Goal: Information Seeking & Learning: Check status

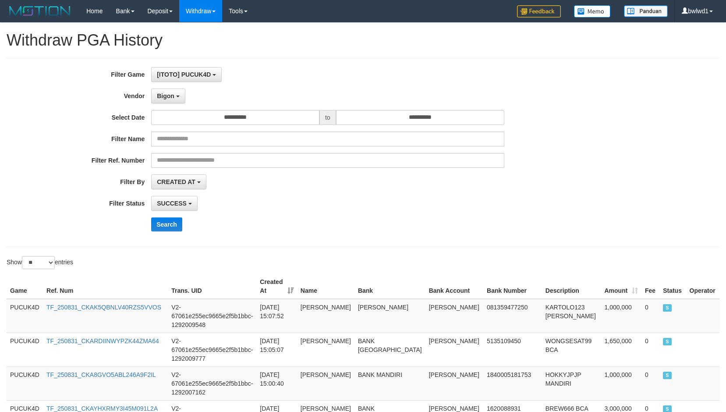
select select "**********"
select select "*"
select select "**"
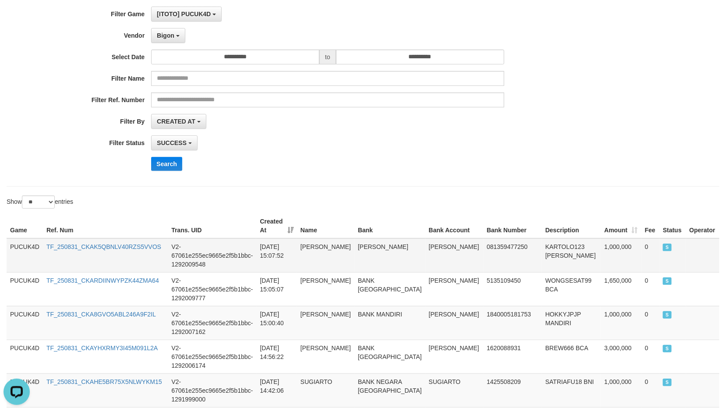
scroll to position [8, 0]
click at [175, 168] on button "Search" at bounding box center [166, 164] width 31 height 14
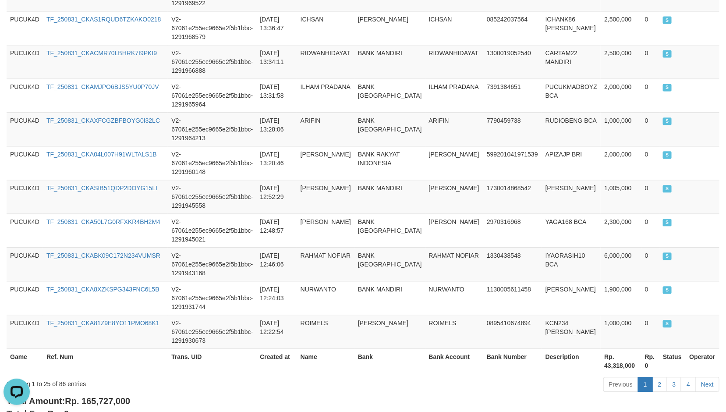
scroll to position [849, 0]
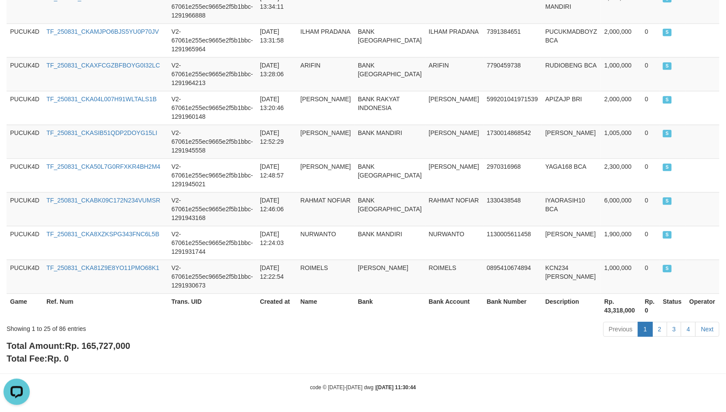
click at [114, 341] on span "Rp. 165,727,000" at bounding box center [97, 346] width 65 height 10
copy span "165,727,000"
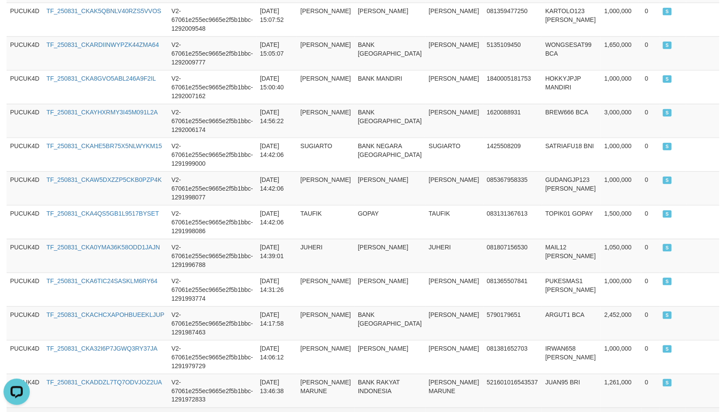
scroll to position [60, 0]
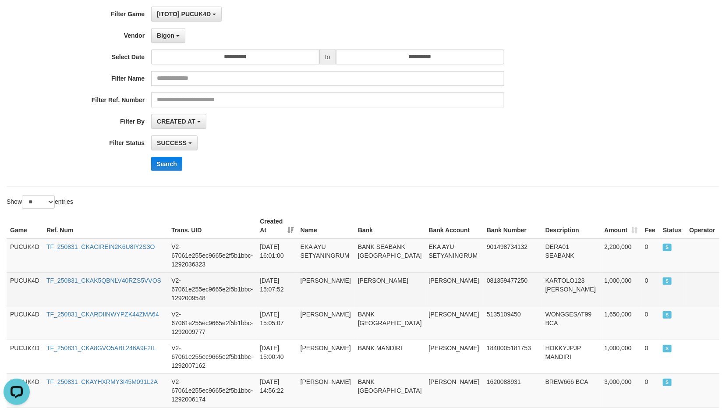
click at [605, 272] on td "1,000,000" at bounding box center [620, 289] width 40 height 34
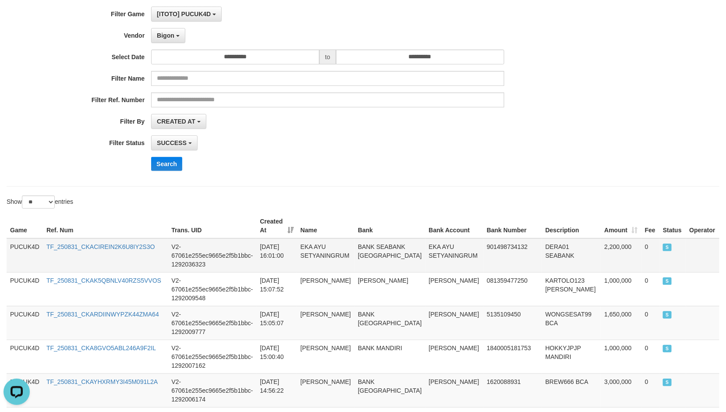
click at [607, 243] on td "2,200,000" at bounding box center [620, 255] width 40 height 34
copy td "2,200,000"
click at [542, 241] on td "DERA01 SEABANK" at bounding box center [571, 255] width 59 height 34
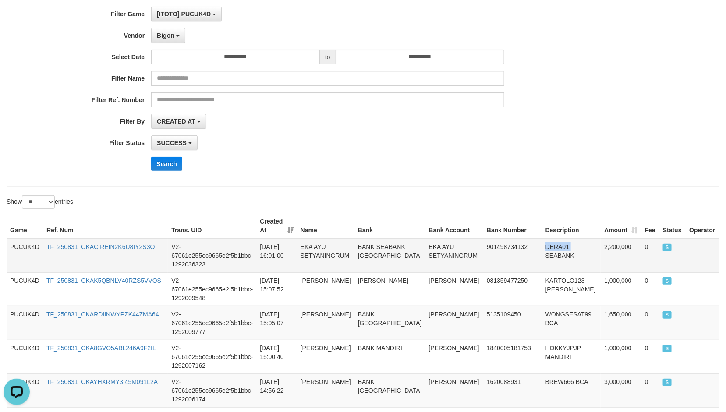
copy td "DERA01"
click at [430, 246] on td "EKA AYU SETYANINGRUM" at bounding box center [454, 255] width 58 height 34
copy td "EKA AYU SETYANINGRUM"
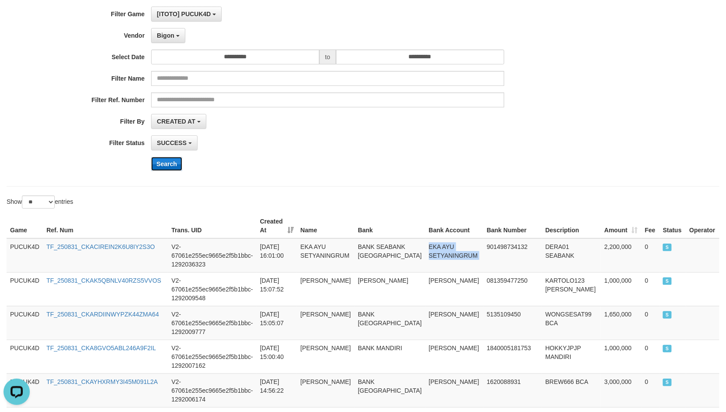
click at [172, 163] on button "Search" at bounding box center [166, 164] width 31 height 14
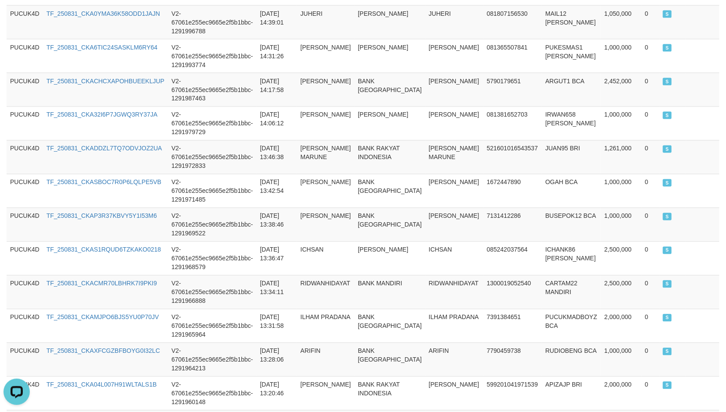
scroll to position [849, 0]
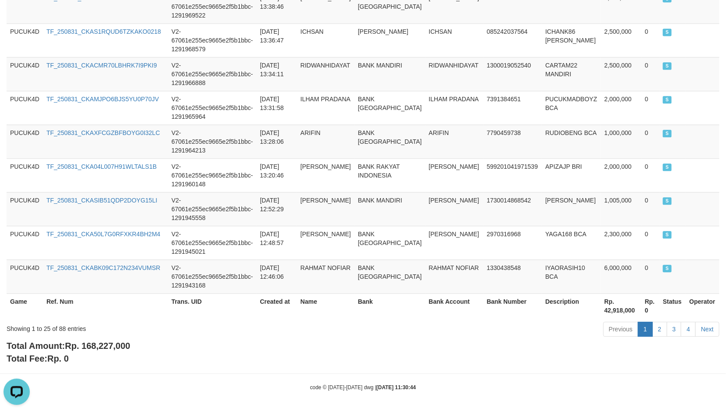
click at [117, 335] on div "Showing 1 to 25 of 88 entries Previous 1 2 3 4 Next" at bounding box center [363, 330] width 726 height 19
click at [117, 336] on div "Showing 1 to 25 of 88 entries Previous 1 2 3 4 Next" at bounding box center [363, 330] width 726 height 19
click at [123, 339] on div "Total Amount: Rp. 168,227,000 Total Fee: Rp. 0" at bounding box center [363, 351] width 712 height 25
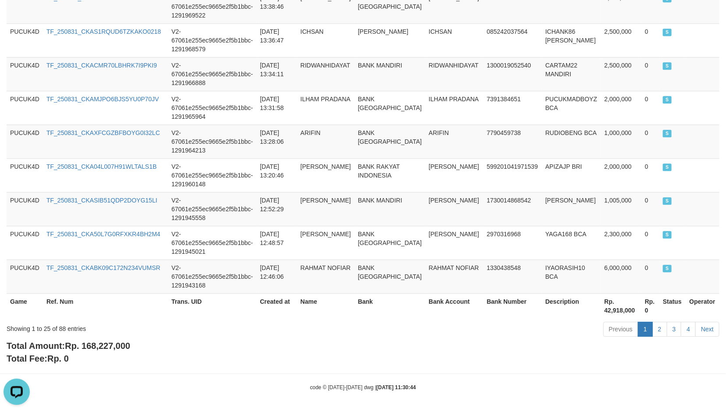
click at [121, 342] on span "Rp. 168,227,000" at bounding box center [97, 346] width 65 height 10
copy span "168,227,000"
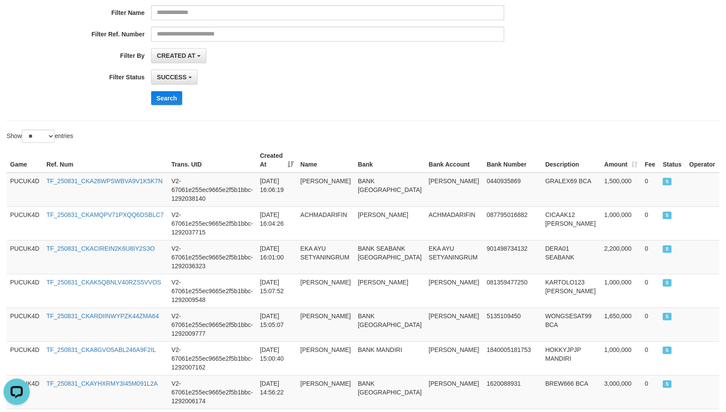
scroll to position [131, 0]
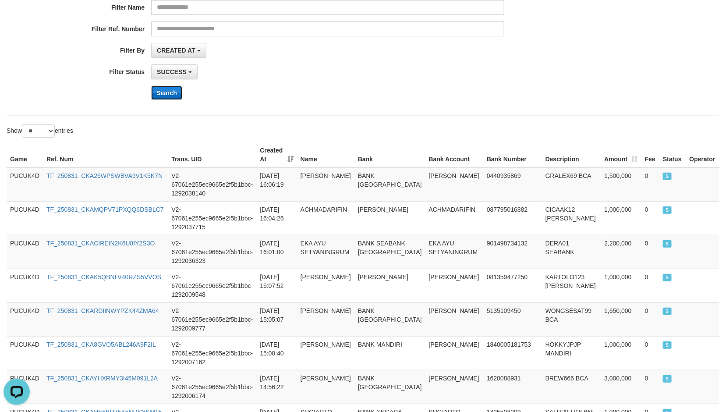
click at [159, 93] on button "Search" at bounding box center [166, 93] width 31 height 14
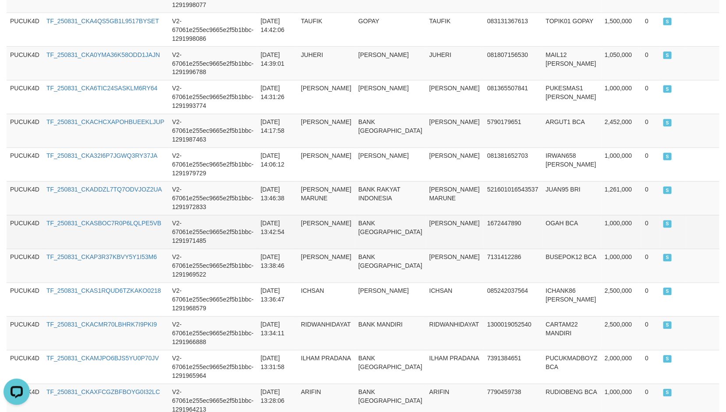
scroll to position [857, 0]
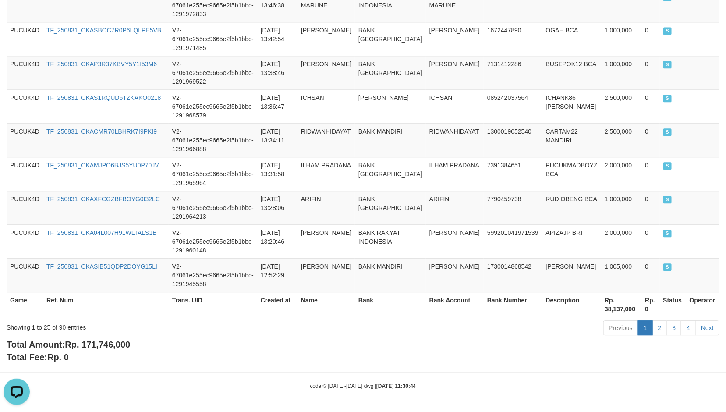
click at [102, 347] on span "Rp. 171,746,000" at bounding box center [97, 344] width 65 height 10
copy span "171,746,000"
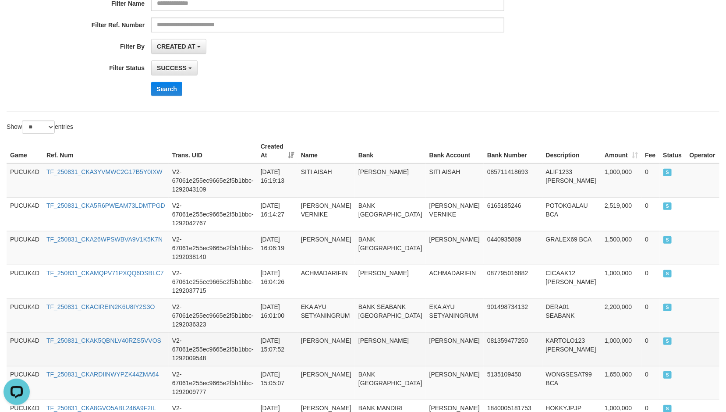
scroll to position [134, 0]
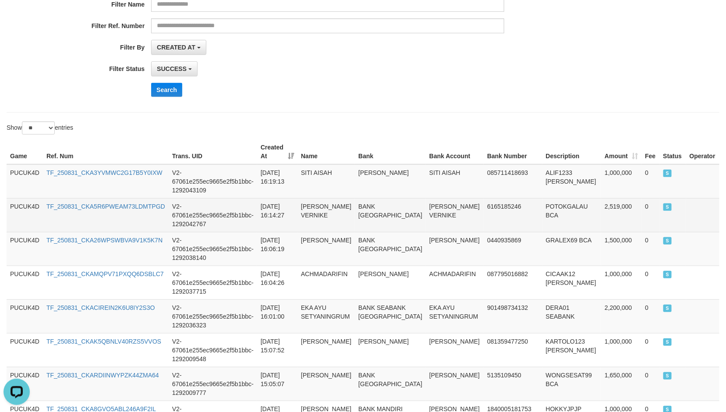
click at [602, 207] on td "2,519,000" at bounding box center [621, 215] width 40 height 34
copy td "2,519,000"
click at [542, 200] on td "POTOKGALAU BCA" at bounding box center [571, 215] width 59 height 34
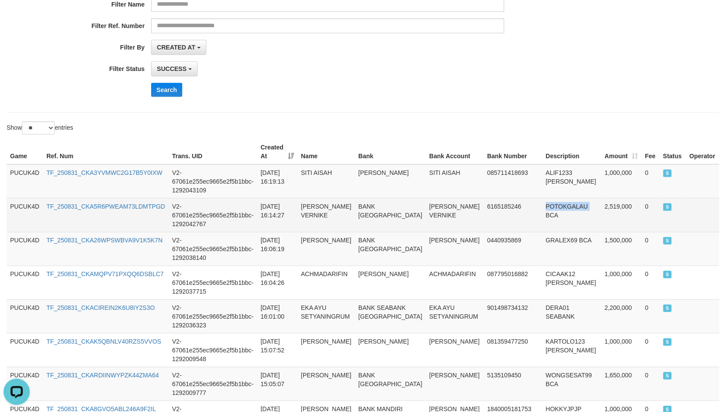
copy td "POTOKGALAU"
click at [436, 208] on td "[PERSON_NAME] VERNIKE" at bounding box center [455, 215] width 58 height 34
copy td "VEBRI"
click at [436, 208] on td "[PERSON_NAME] VERNIKE" at bounding box center [455, 215] width 58 height 34
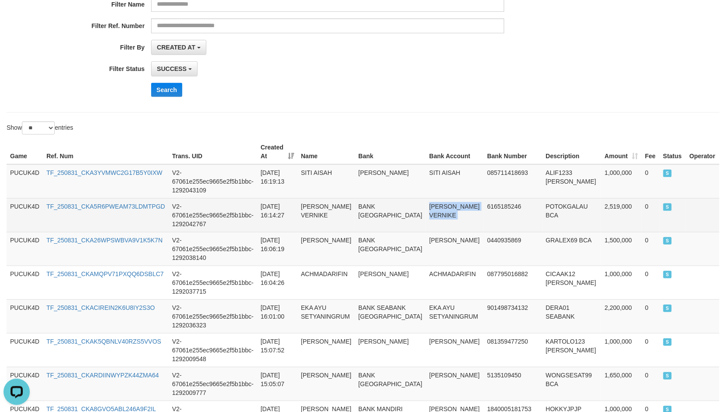
copy td "[PERSON_NAME] VERNIKE"
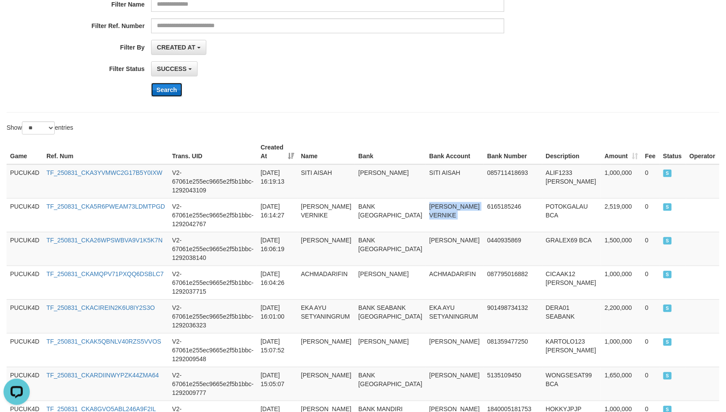
click at [168, 95] on button "Search" at bounding box center [166, 90] width 31 height 14
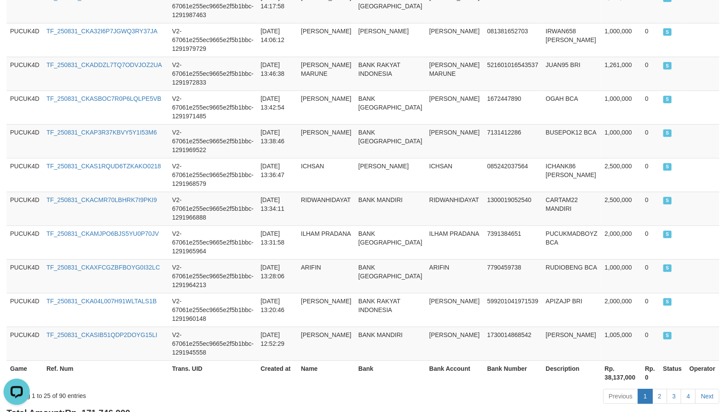
scroll to position [857, 0]
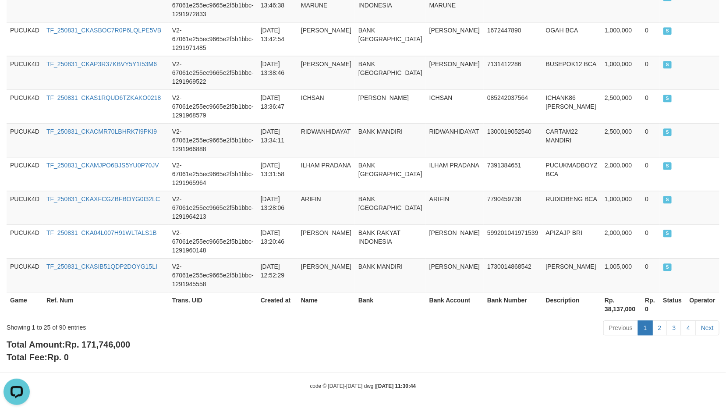
click at [117, 342] on span "Rp. 171,746,000" at bounding box center [97, 344] width 65 height 10
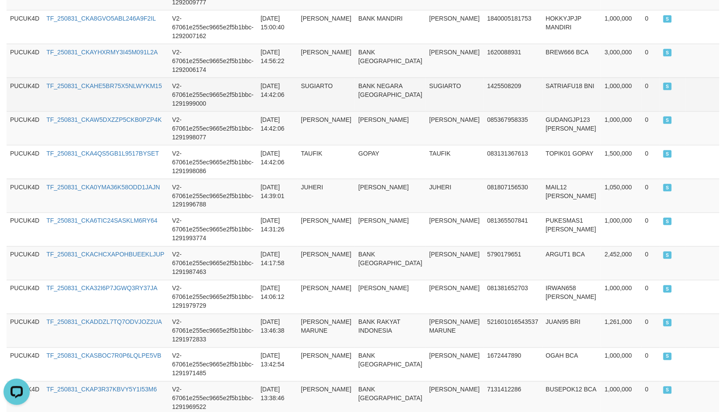
scroll to position [134, 0]
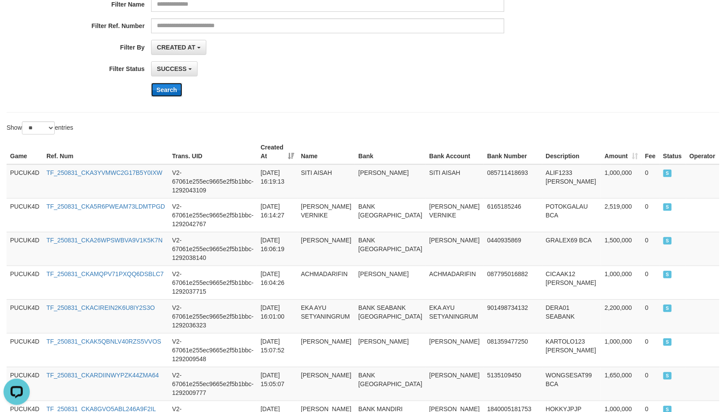
click at [165, 95] on button "Search" at bounding box center [166, 90] width 31 height 14
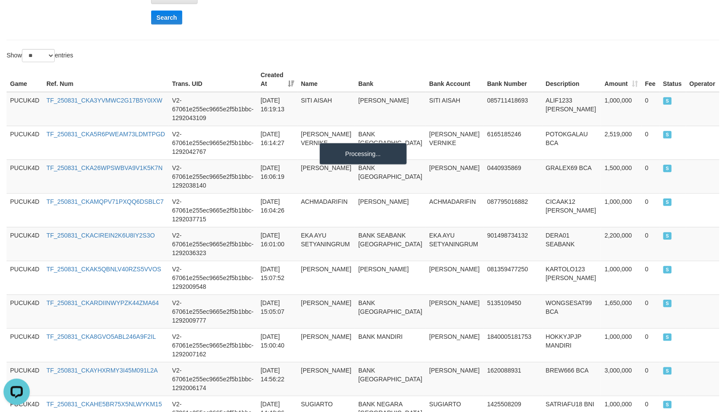
scroll to position [200, 0]
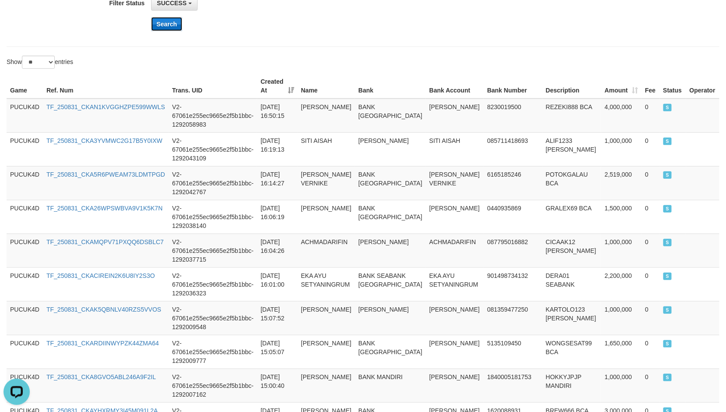
click at [155, 25] on button "Search" at bounding box center [166, 24] width 31 height 14
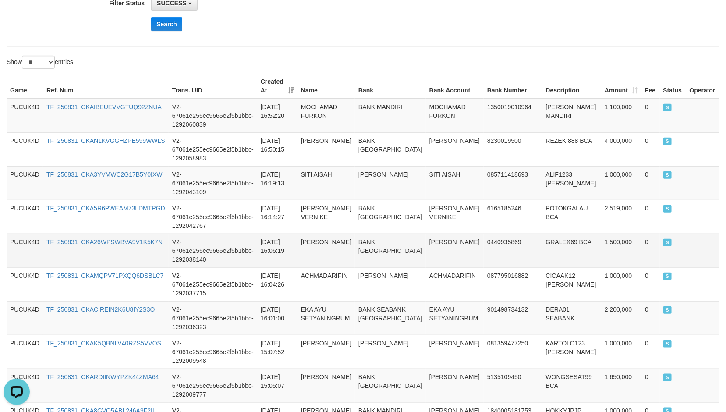
click at [431, 236] on td "[PERSON_NAME]" at bounding box center [455, 250] width 58 height 34
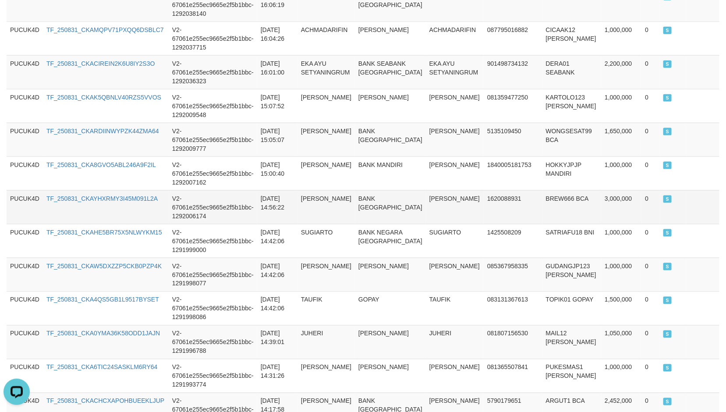
click at [553, 201] on td "BREW666 BCA" at bounding box center [571, 207] width 59 height 34
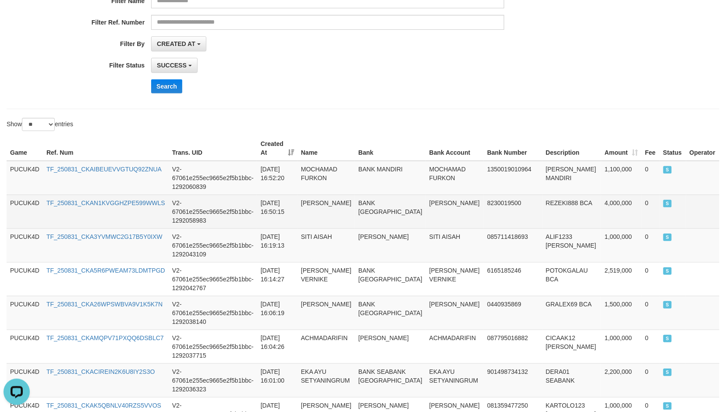
scroll to position [117, 0]
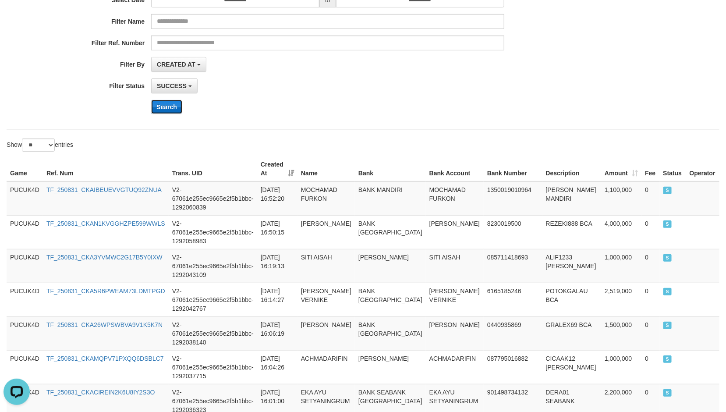
click at [166, 108] on button "Search" at bounding box center [166, 107] width 31 height 14
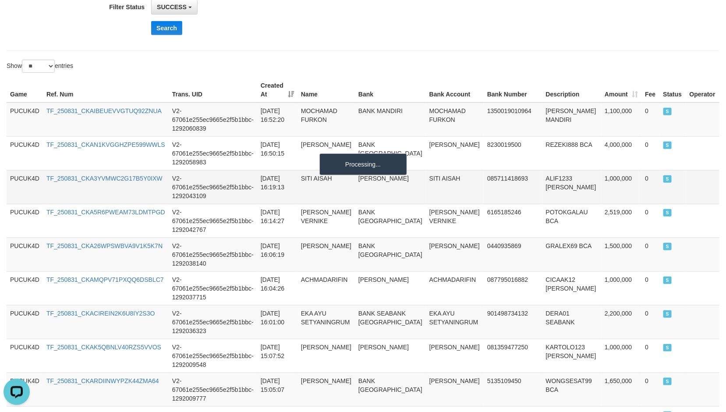
scroll to position [183, 0]
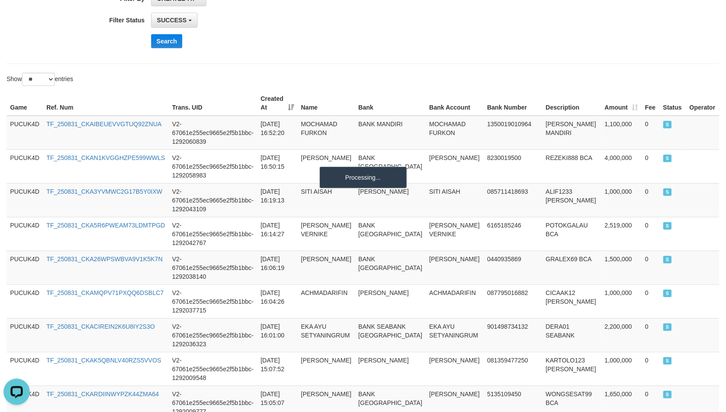
click at [449, 96] on th "Bank Account" at bounding box center [455, 103] width 58 height 25
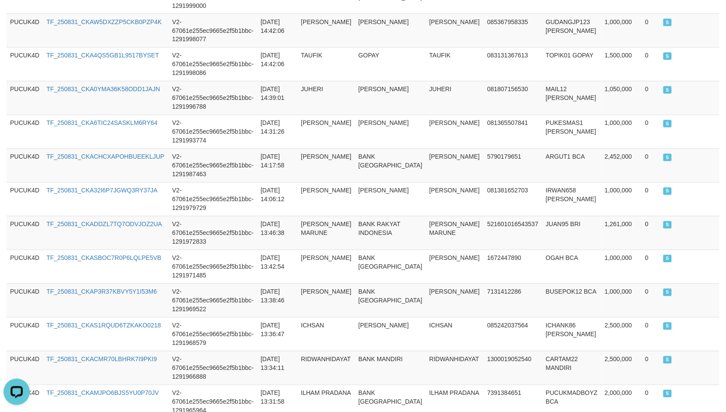
scroll to position [857, 0]
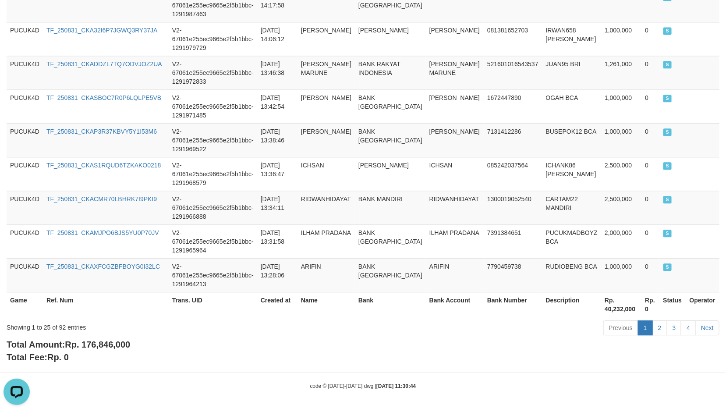
click at [124, 349] on span "Rp. 176,846,000" at bounding box center [97, 344] width 65 height 10
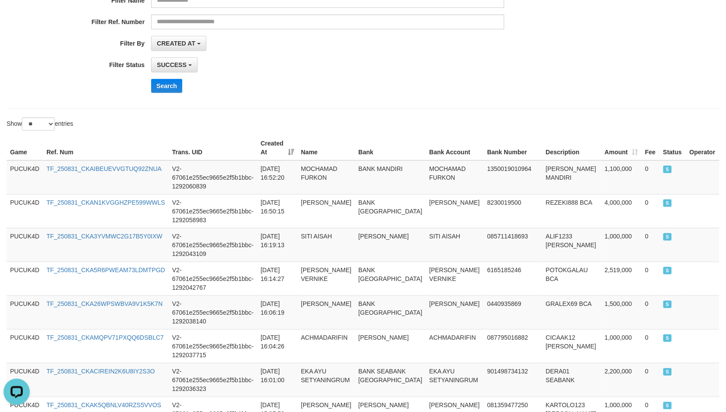
scroll to position [0, 0]
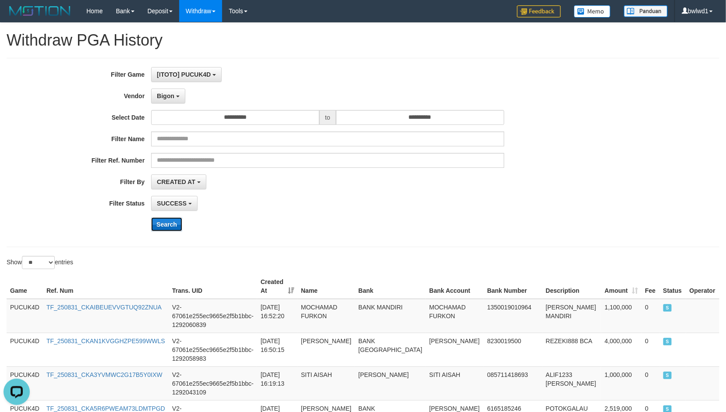
click at [168, 229] on button "Search" at bounding box center [166, 224] width 31 height 14
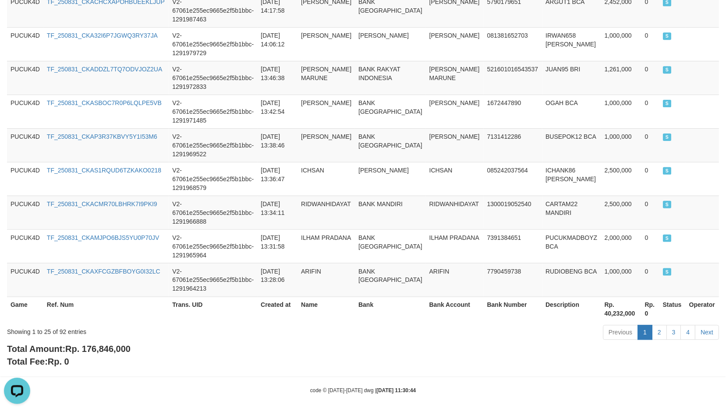
scroll to position [857, 0]
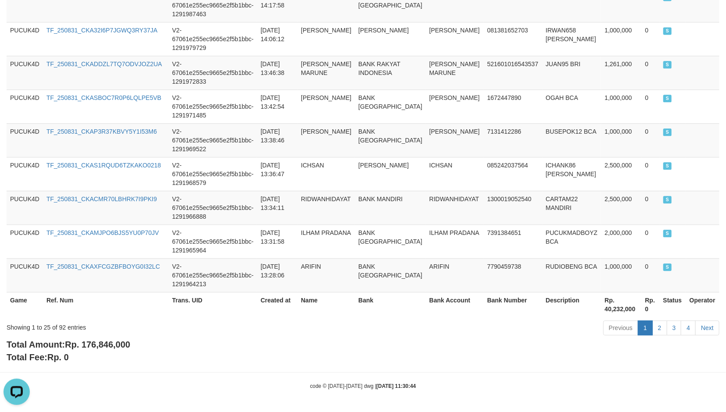
click at [92, 338] on div "Total Amount: Rp. 176,846,000 Total Fee: Rp. 0" at bounding box center [363, 350] width 712 height 25
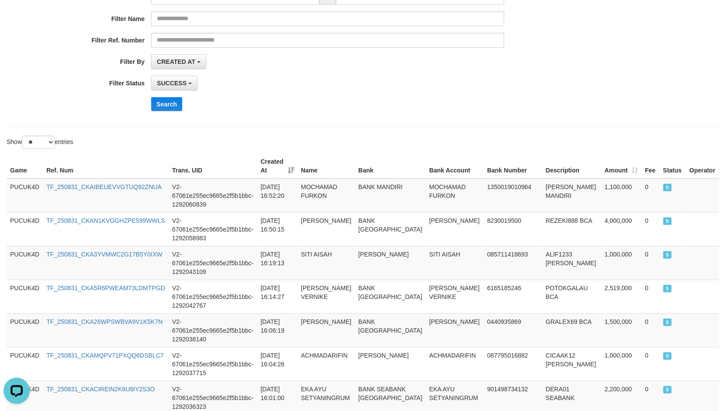
scroll to position [69, 0]
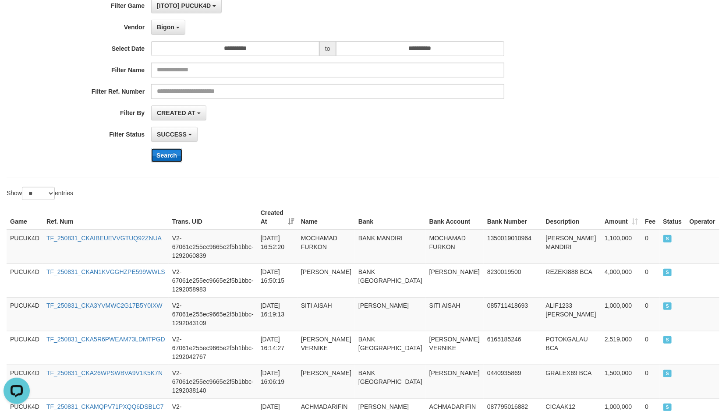
click at [168, 154] on button "Search" at bounding box center [166, 155] width 31 height 14
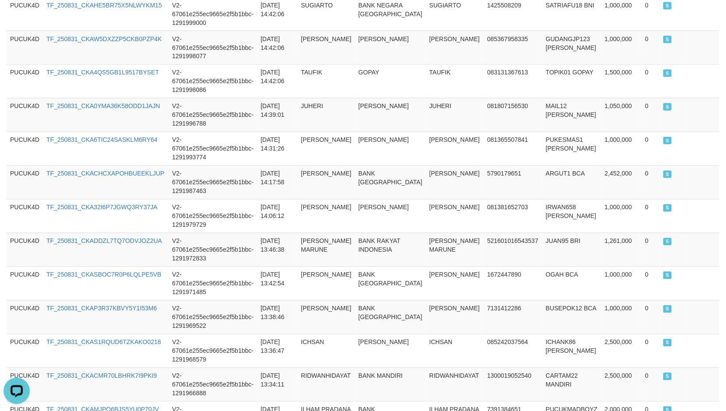
scroll to position [858, 0]
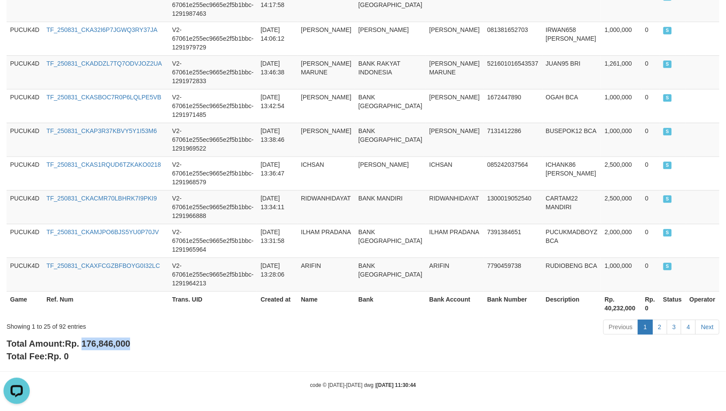
click at [173, 342] on div "Total Amount: Rp. 176,846,000 Total Fee: Rp. 0" at bounding box center [363, 350] width 712 height 25
click at [106, 342] on span "Rp. 176,846,000" at bounding box center [97, 344] width 65 height 10
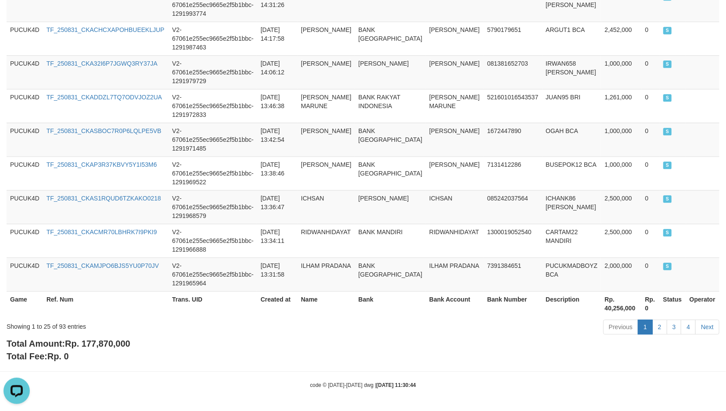
click at [123, 342] on span "Rp. 177,870,000" at bounding box center [97, 344] width 65 height 10
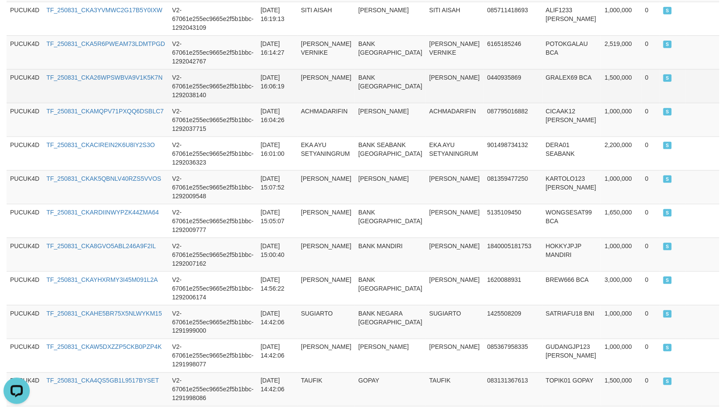
scroll to position [135, 0]
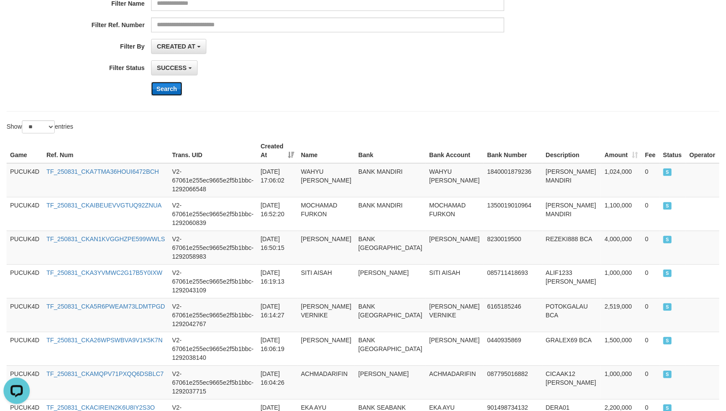
click at [172, 93] on button "Search" at bounding box center [166, 89] width 31 height 14
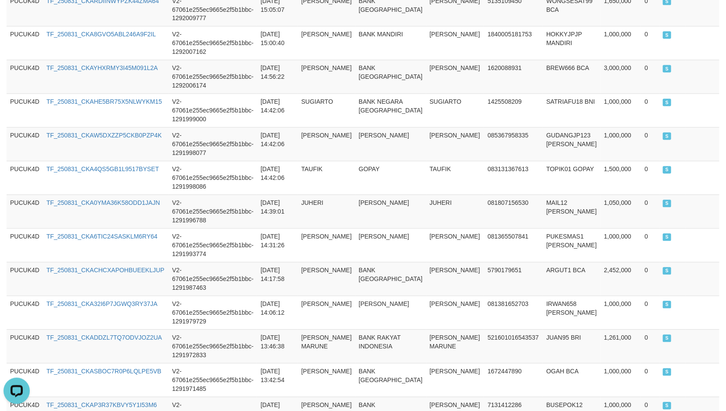
scroll to position [849, 0]
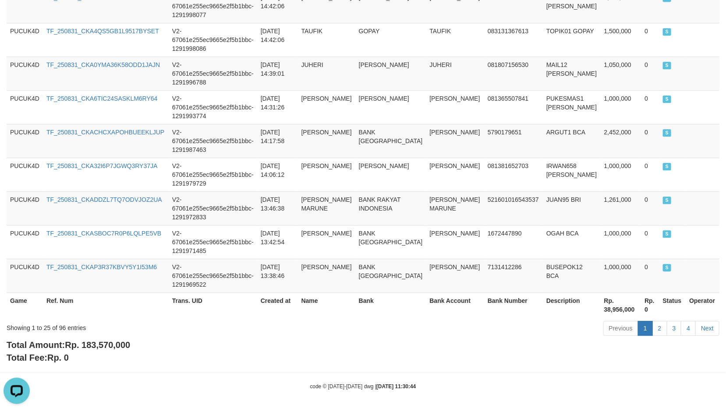
click at [108, 340] on span "Rp. 183,570,000" at bounding box center [97, 345] width 65 height 10
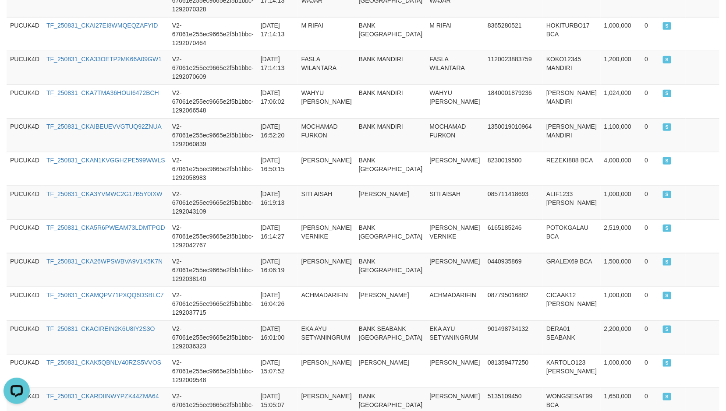
scroll to position [127, 0]
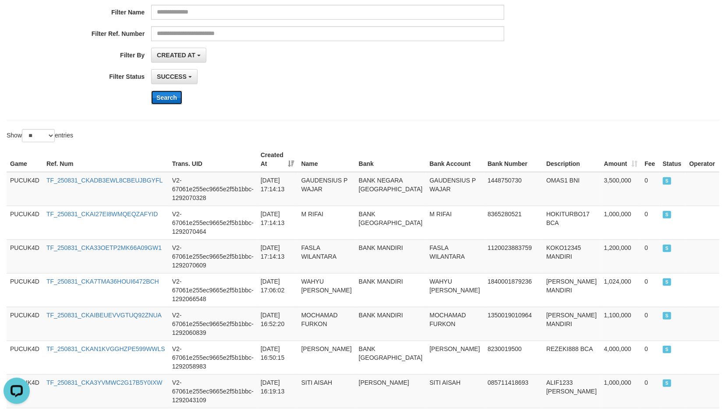
click at [179, 99] on button "Search" at bounding box center [166, 98] width 31 height 14
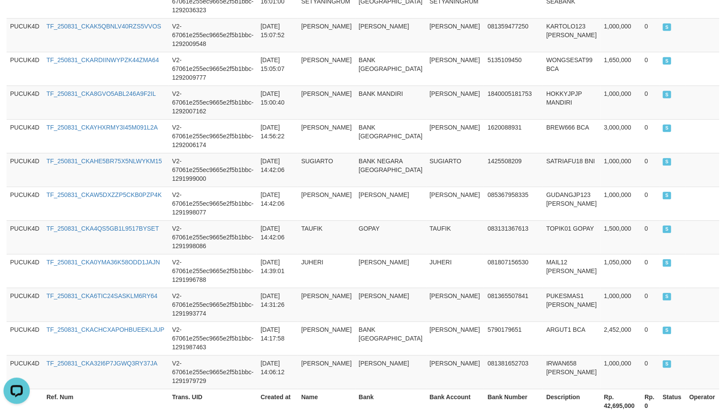
scroll to position [849, 0]
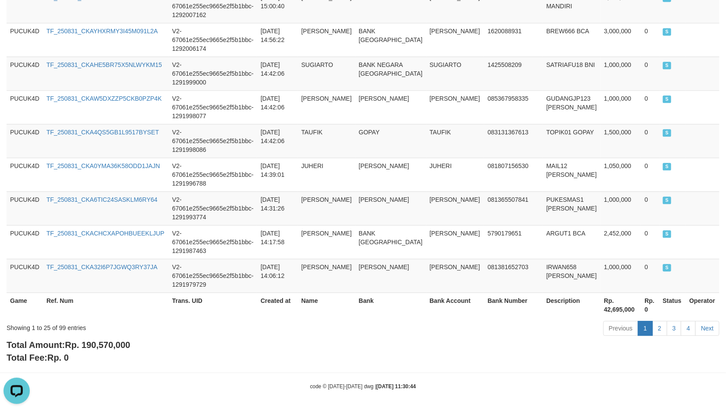
click at [116, 342] on span "Rp. 190,570,000" at bounding box center [97, 345] width 65 height 10
click at [116, 343] on span "Rp. 190,570,000" at bounding box center [97, 345] width 65 height 10
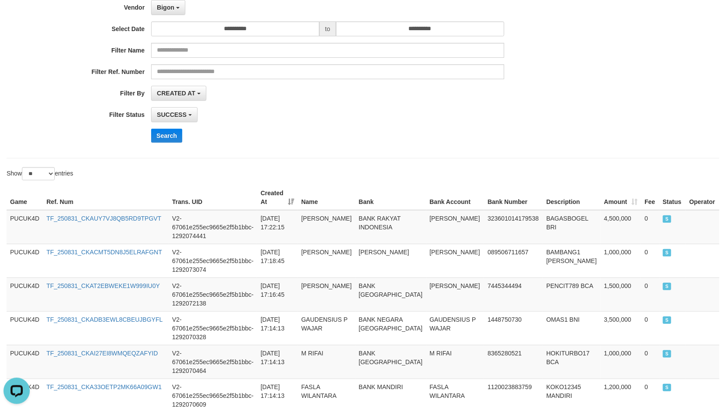
scroll to position [197, 0]
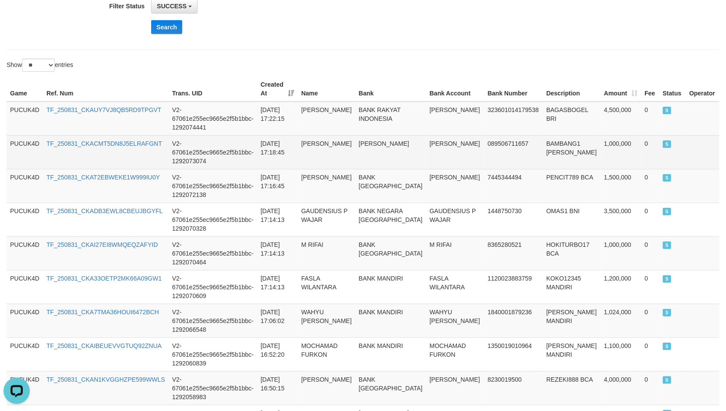
click at [607, 137] on td "1,000,000" at bounding box center [620, 152] width 41 height 34
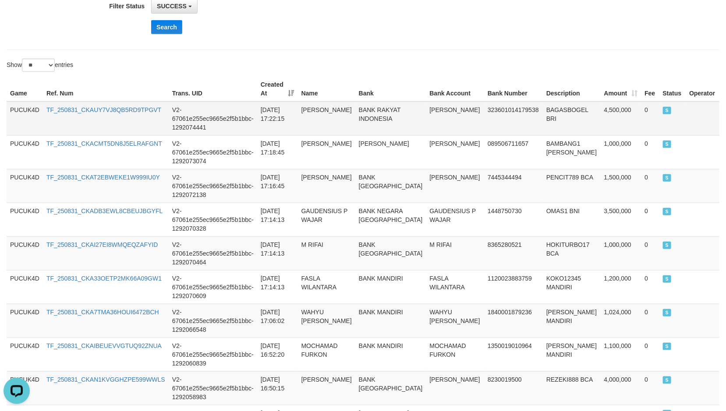
click at [600, 102] on td "4,500,000" at bounding box center [620, 119] width 41 height 34
click at [546, 105] on td "BAGASBOGEL BRI" at bounding box center [572, 119] width 58 height 34
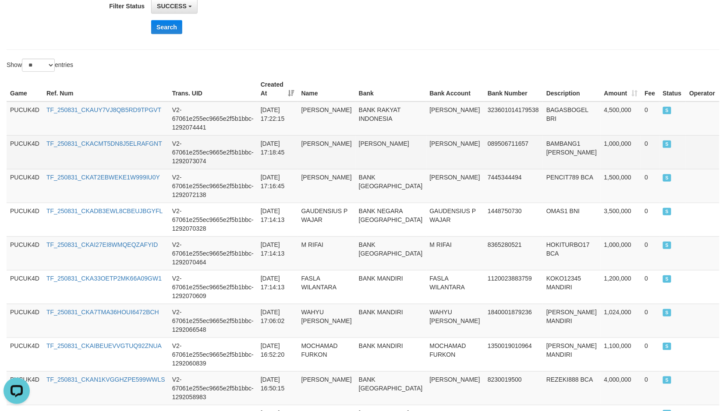
click at [548, 139] on td "BAMBANG1 [PERSON_NAME]" at bounding box center [572, 152] width 58 height 34
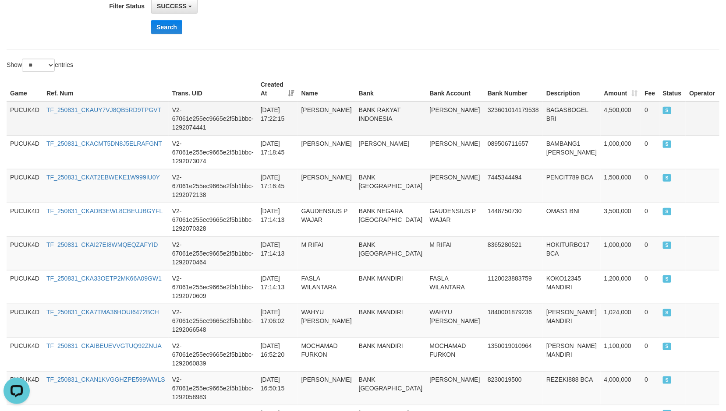
click at [426, 106] on td "[PERSON_NAME]" at bounding box center [455, 119] width 58 height 34
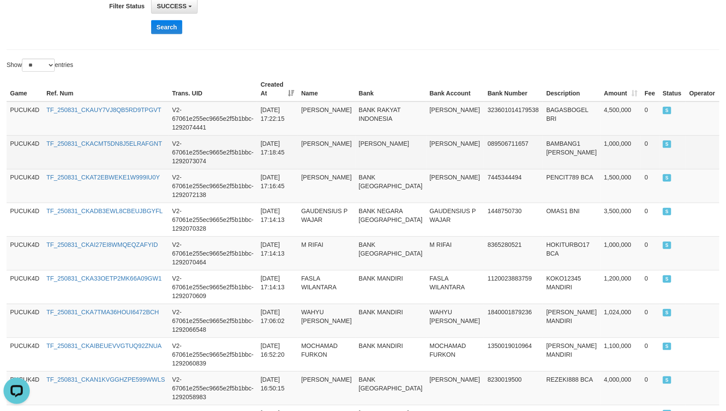
click at [426, 138] on td "[PERSON_NAME]" at bounding box center [455, 152] width 58 height 34
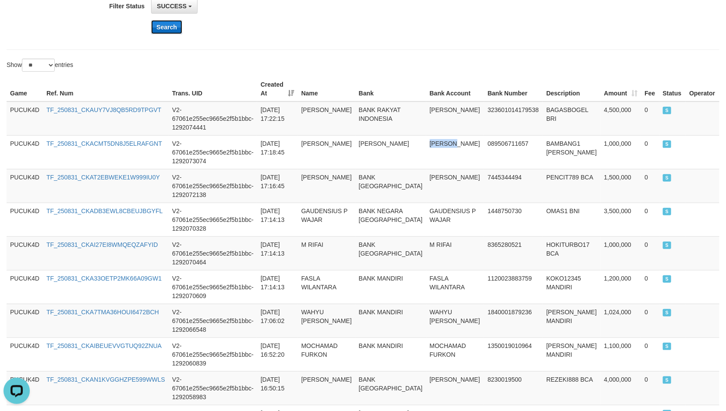
click at [166, 30] on button "Search" at bounding box center [166, 27] width 31 height 14
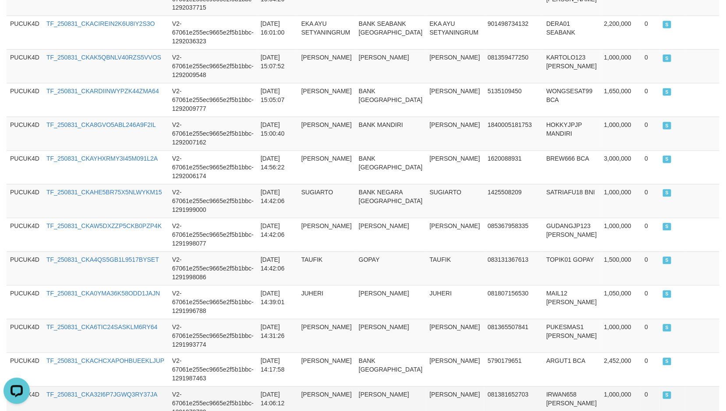
scroll to position [849, 0]
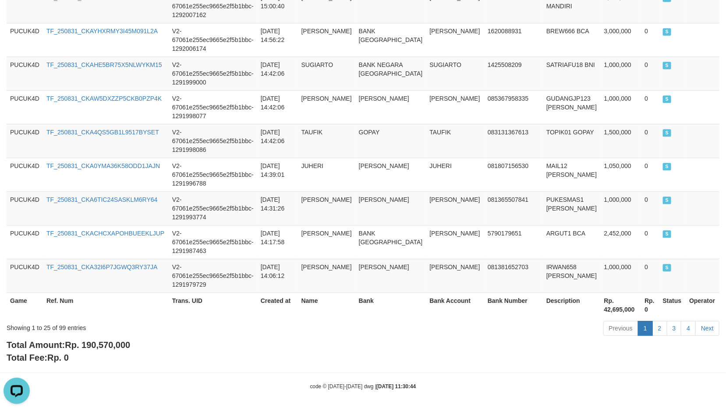
click at [107, 336] on div "Showing 1 to 25 of 99 entries Previous 1 2 3 4 Next" at bounding box center [363, 329] width 726 height 19
click at [110, 341] on span "Rp. 190,570,000" at bounding box center [97, 345] width 65 height 10
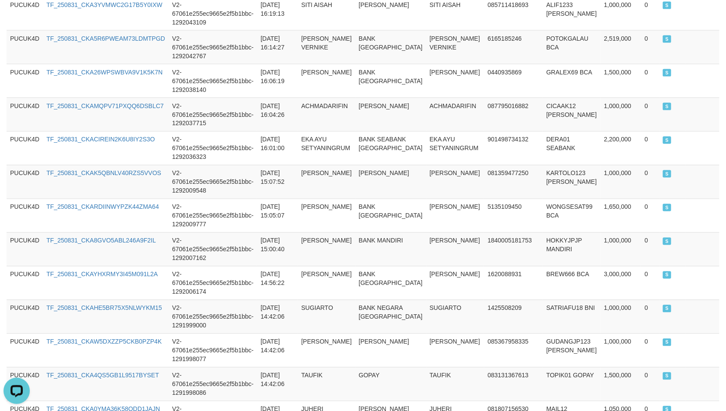
scroll to position [0, 0]
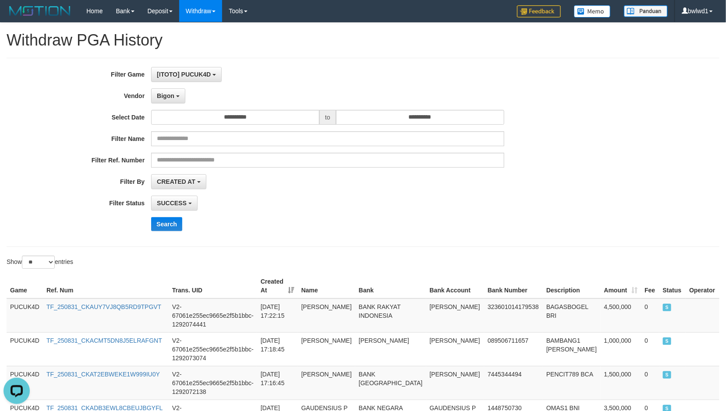
click at [328, 208] on div "SUCCESS SUCCESS ON PROCESS FAILED" at bounding box center [327, 203] width 352 height 15
click at [173, 225] on button "Search" at bounding box center [166, 224] width 31 height 14
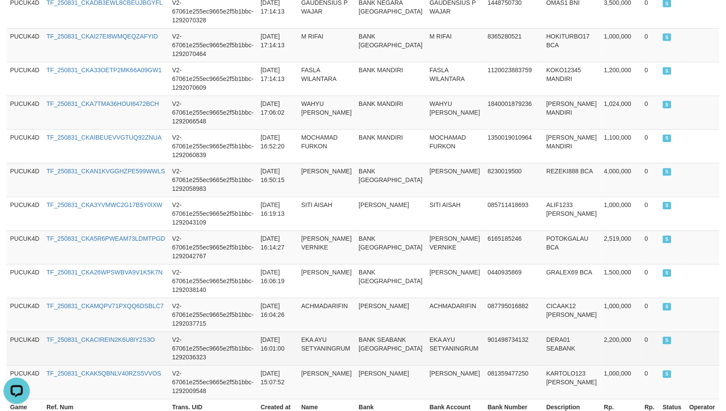
scroll to position [849, 0]
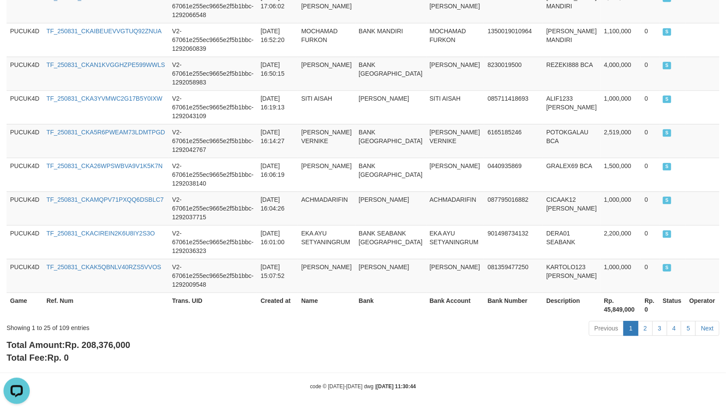
click at [112, 340] on span "Rp. 208,376,000" at bounding box center [97, 345] width 65 height 10
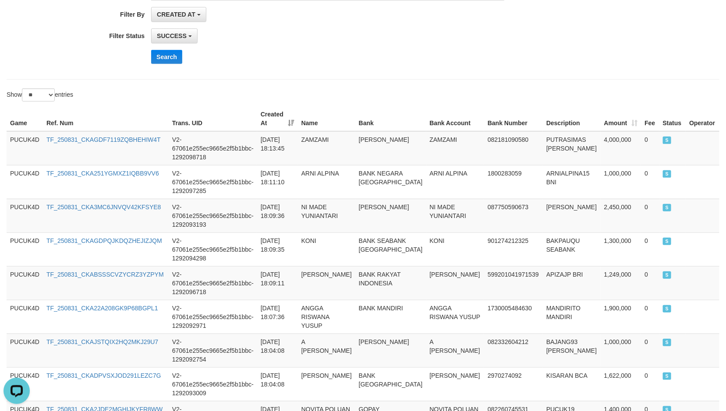
scroll to position [61, 0]
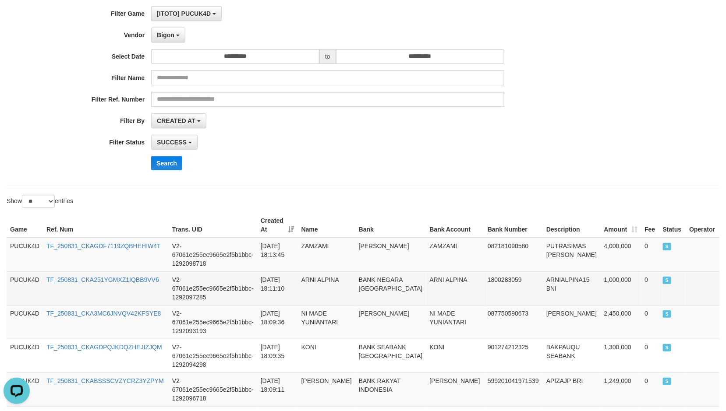
click at [647, 284] on td "0" at bounding box center [650, 288] width 18 height 34
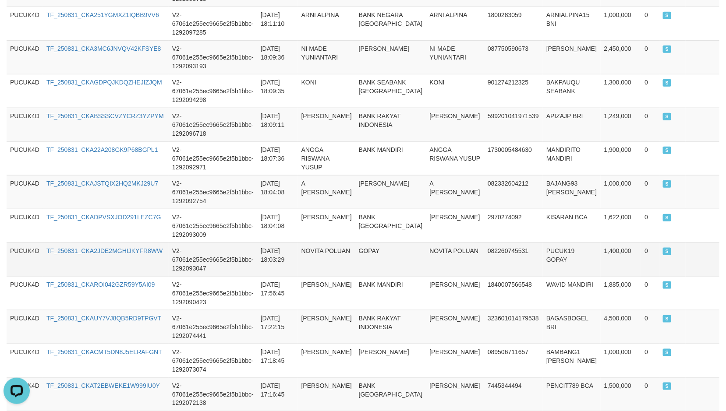
scroll to position [334, 0]
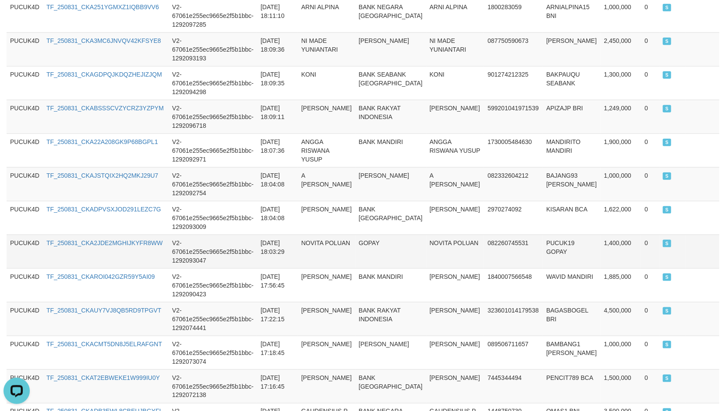
click at [600, 243] on td "1,400,000" at bounding box center [620, 252] width 41 height 34
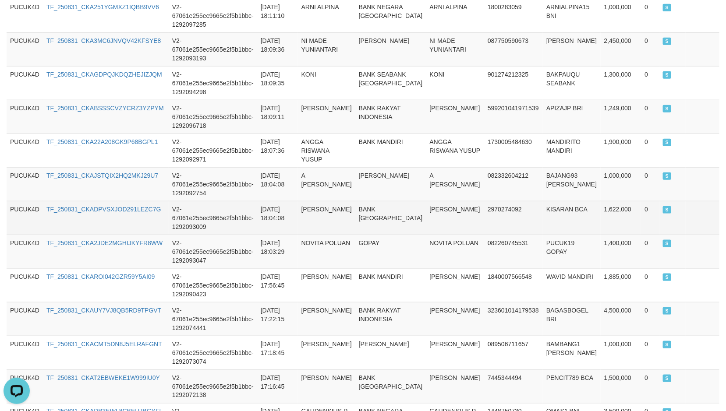
click at [600, 203] on td "1,622,000" at bounding box center [620, 218] width 41 height 34
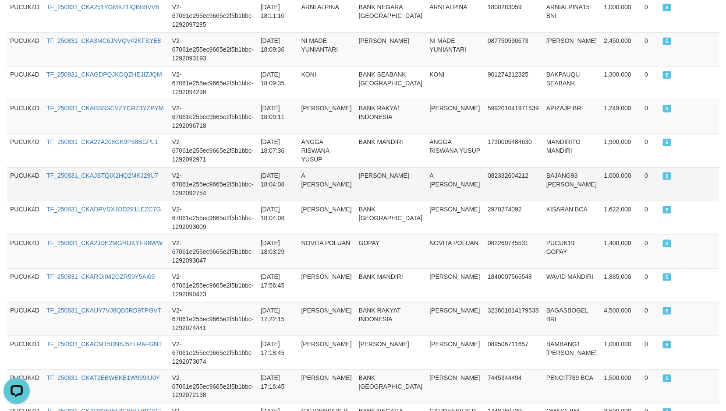
click at [600, 171] on td "1,000,000" at bounding box center [620, 184] width 41 height 34
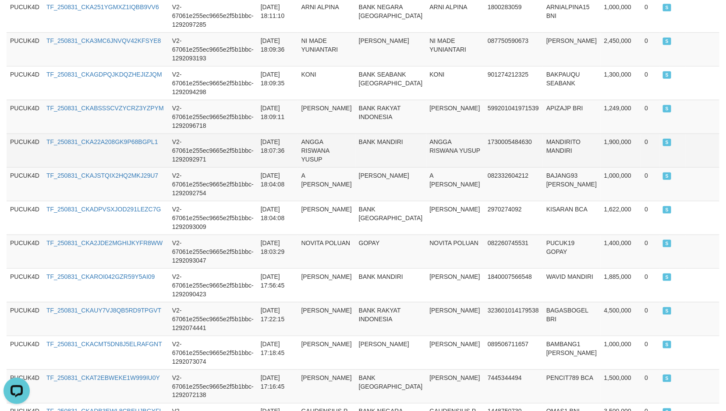
click at [600, 134] on td "1,900,000" at bounding box center [620, 151] width 41 height 34
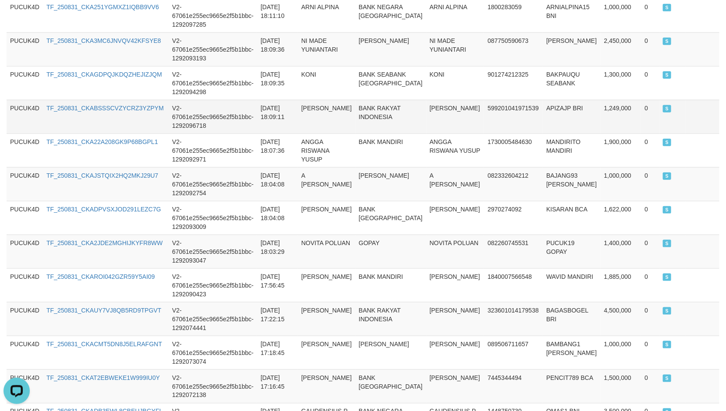
click at [600, 100] on td "1,249,000" at bounding box center [620, 117] width 41 height 34
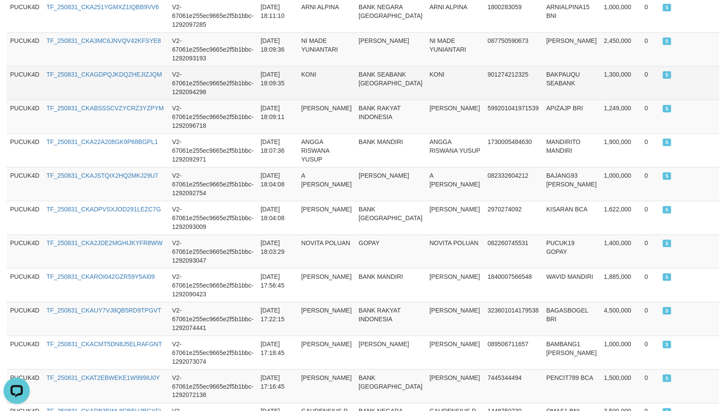
click at [600, 66] on td "1,300,000" at bounding box center [620, 83] width 41 height 34
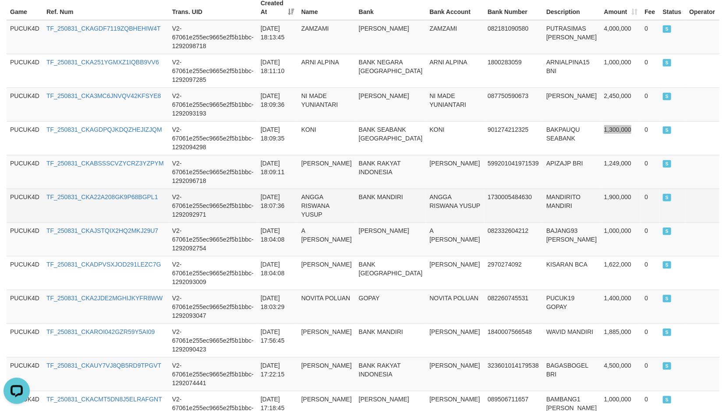
scroll to position [202, 0]
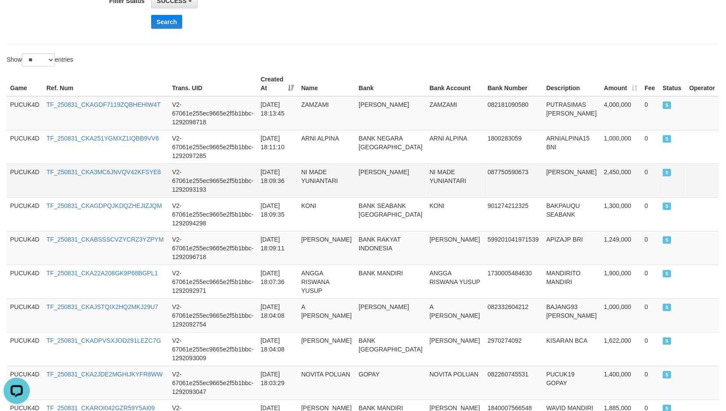
click at [606, 165] on td "2,450,000" at bounding box center [620, 181] width 41 height 34
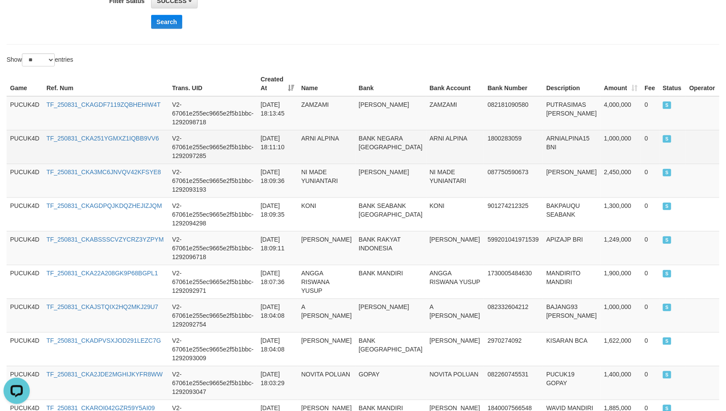
click at [600, 134] on td "1,000,000" at bounding box center [620, 147] width 41 height 34
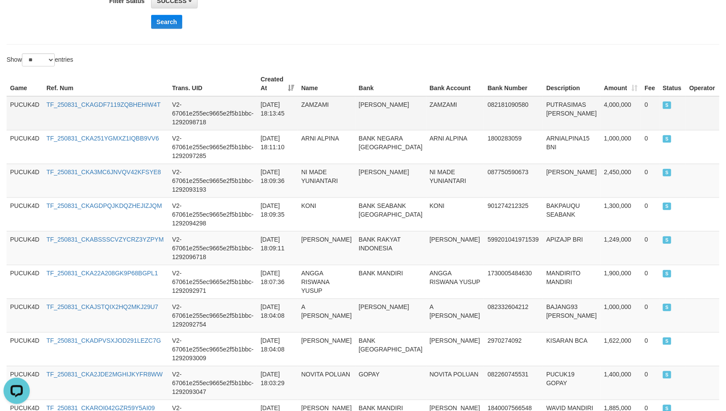
click at [600, 98] on td "4,000,000" at bounding box center [620, 113] width 41 height 34
click at [553, 87] on th "Description" at bounding box center [572, 83] width 58 height 25
click at [552, 96] on td "PUTRASIMAS [PERSON_NAME]" at bounding box center [572, 113] width 58 height 34
click at [556, 96] on td "PUTRASIMAS [PERSON_NAME]" at bounding box center [572, 113] width 58 height 34
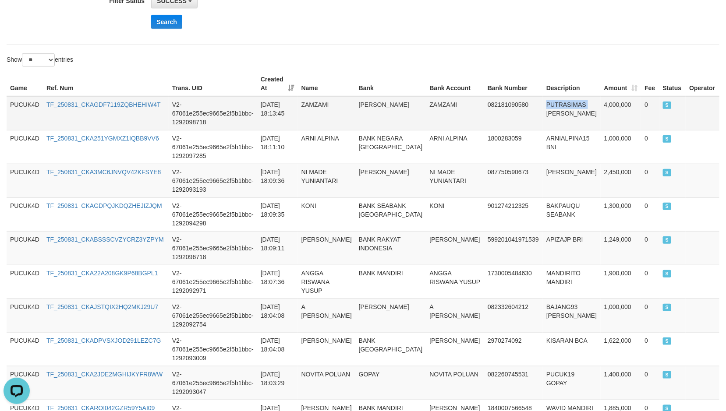
click at [556, 96] on td "PUTRASIMAS [PERSON_NAME]" at bounding box center [572, 113] width 58 height 34
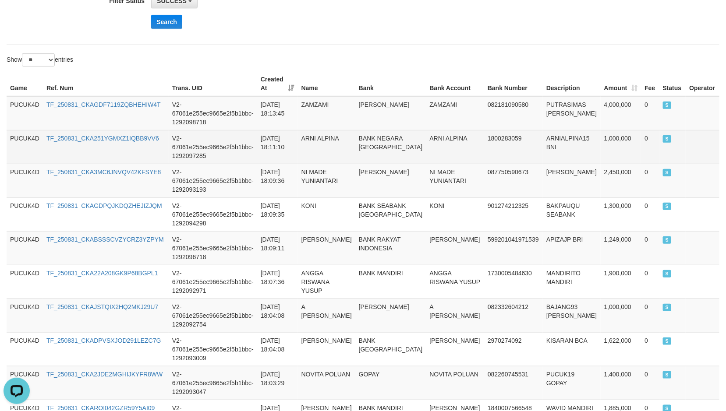
click at [552, 130] on td "ARNIALPINA15 BNI" at bounding box center [572, 147] width 58 height 34
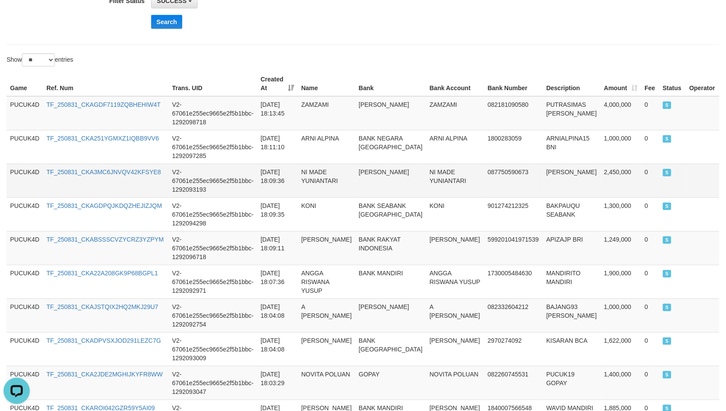
click at [560, 164] on td "[PERSON_NAME]" at bounding box center [572, 181] width 58 height 34
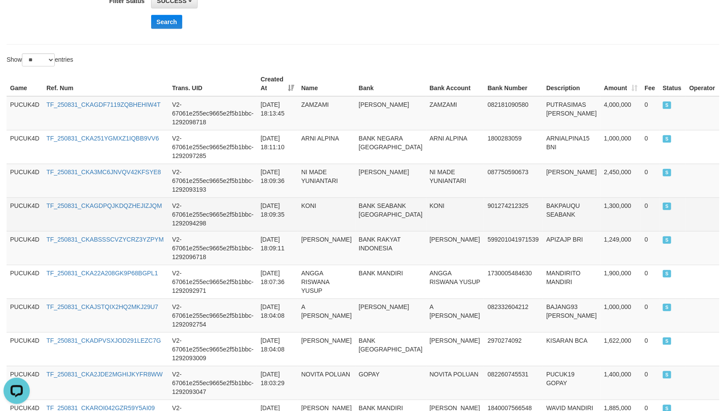
click at [555, 200] on td "BAKPAUQU SEABANK" at bounding box center [572, 214] width 58 height 34
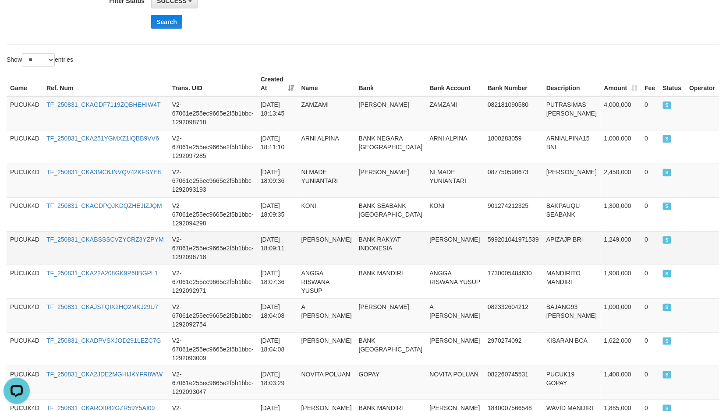
click at [543, 231] on td "APIZAJP BRI" at bounding box center [572, 248] width 58 height 34
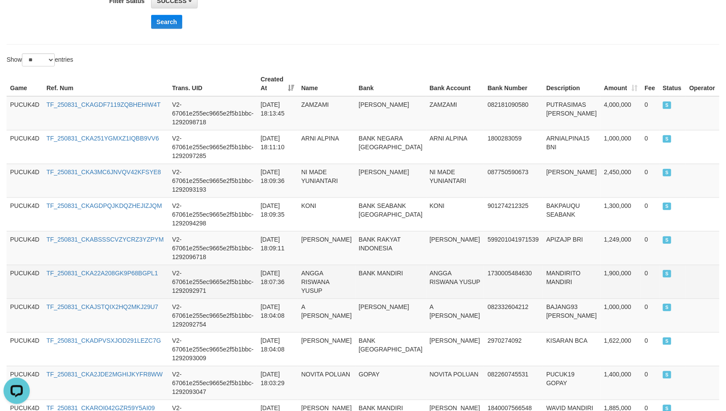
click at [548, 269] on td "MANDIRITO MANDIRI" at bounding box center [572, 282] width 58 height 34
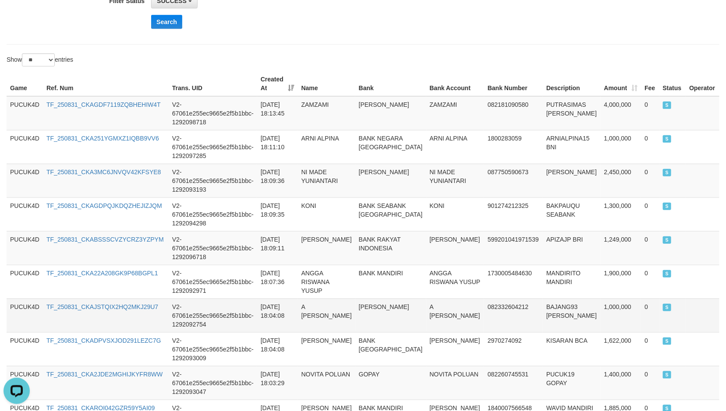
click at [543, 299] on td "BAJANG93 [PERSON_NAME]" at bounding box center [572, 316] width 58 height 34
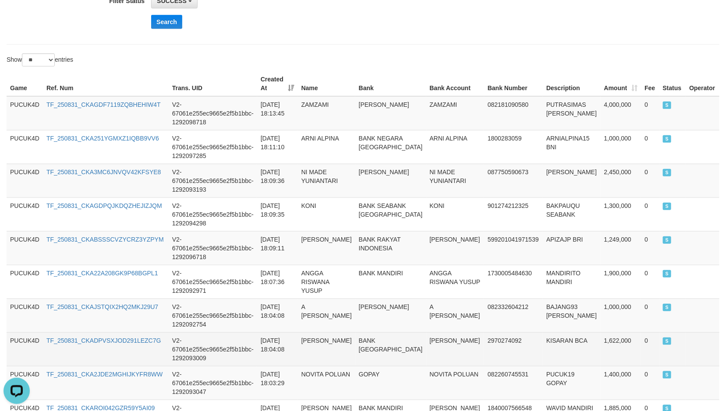
click at [543, 337] on td "KISARAN BCA" at bounding box center [572, 349] width 58 height 34
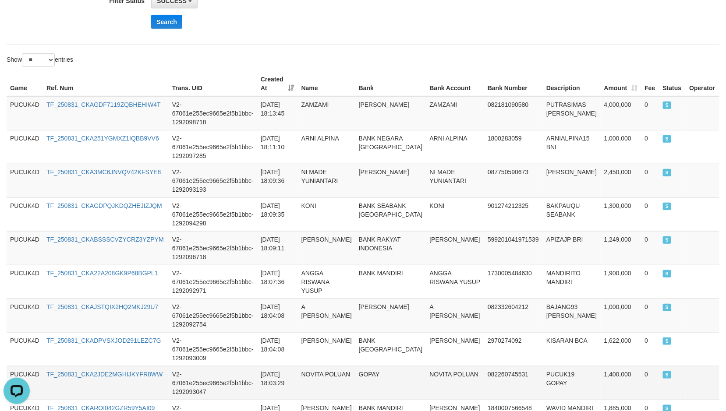
click at [556, 367] on td "PUCUK19 GOPAY" at bounding box center [572, 383] width 58 height 34
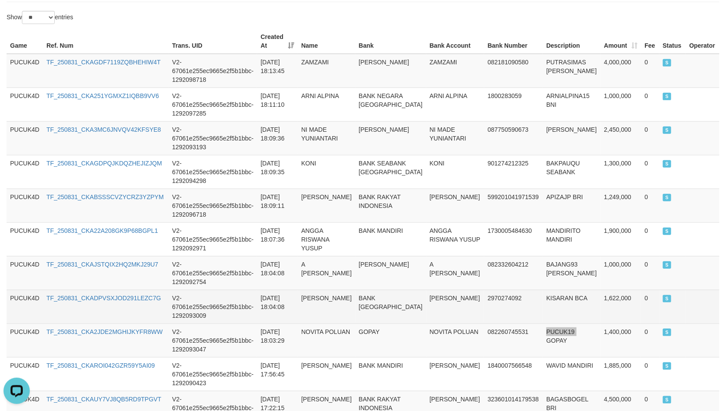
scroll to position [268, 0]
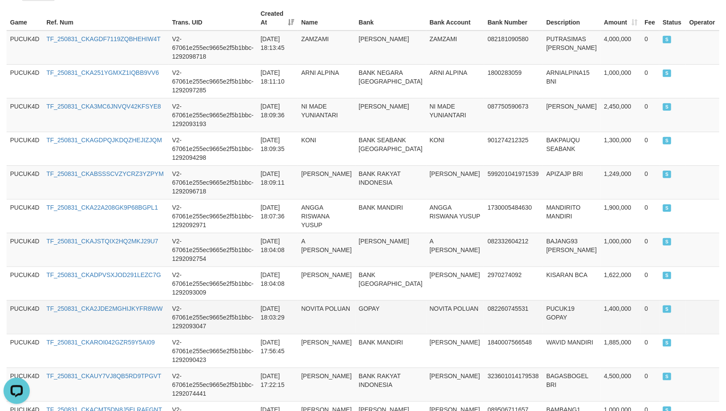
click at [432, 303] on td "NOVITA POLUAN" at bounding box center [455, 317] width 58 height 34
click at [426, 303] on td "NOVITA POLUAN" at bounding box center [455, 317] width 58 height 34
click at [444, 300] on td "NOVITA POLUAN" at bounding box center [455, 317] width 58 height 34
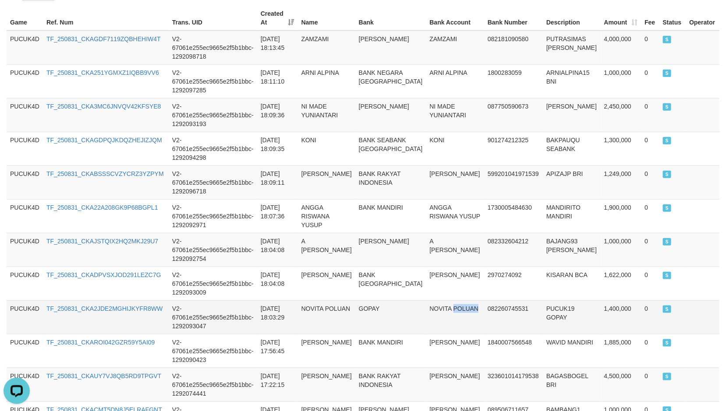
click at [444, 300] on td "NOVITA POLUAN" at bounding box center [455, 317] width 58 height 34
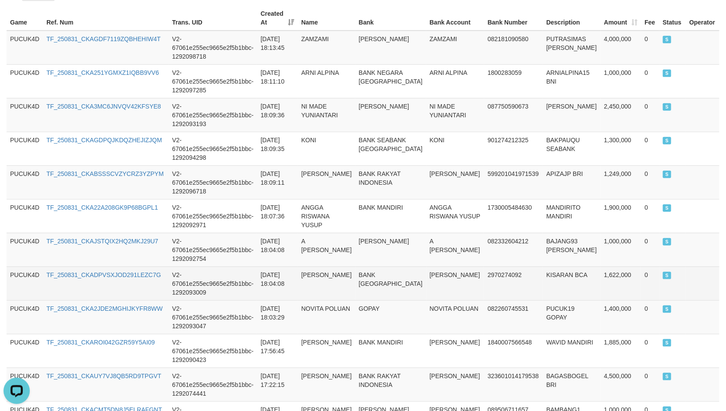
click at [441, 272] on td "[PERSON_NAME]" at bounding box center [455, 284] width 58 height 34
click at [441, 271] on td "[PERSON_NAME]" at bounding box center [455, 284] width 58 height 34
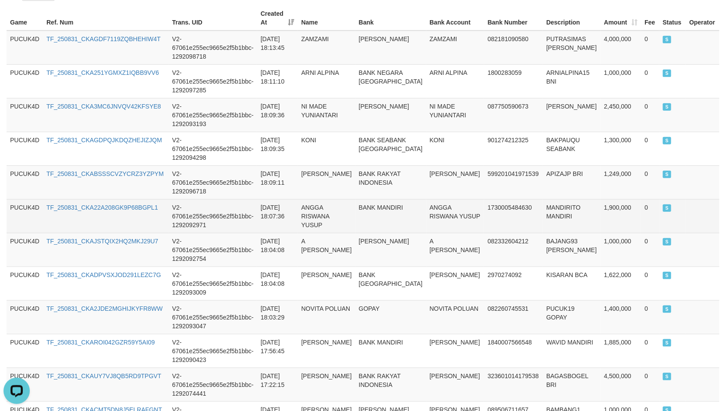
click at [435, 225] on td "ANGGA RISWANA YUSUP" at bounding box center [455, 216] width 58 height 34
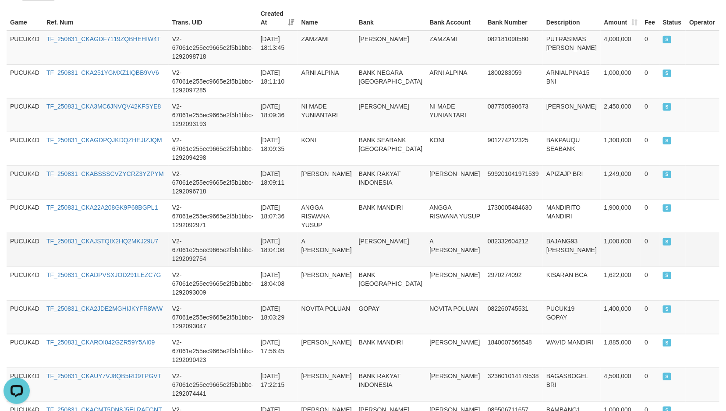
click at [436, 233] on td "A [PERSON_NAME]" at bounding box center [455, 250] width 58 height 34
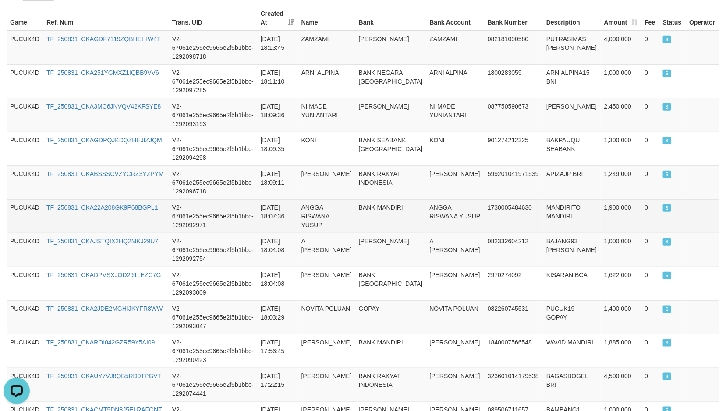
click at [438, 199] on td "ANGGA RISWANA YUSUP" at bounding box center [455, 216] width 58 height 34
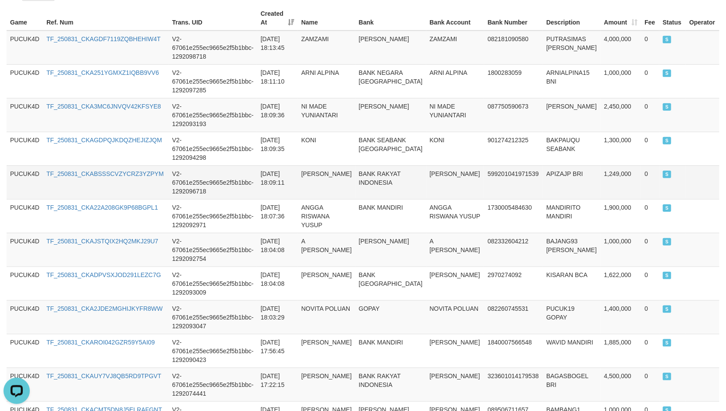
click at [426, 167] on td "[PERSON_NAME]" at bounding box center [455, 183] width 58 height 34
click at [426, 168] on td "[PERSON_NAME]" at bounding box center [455, 183] width 58 height 34
click at [426, 171] on td "[PERSON_NAME]" at bounding box center [455, 183] width 58 height 34
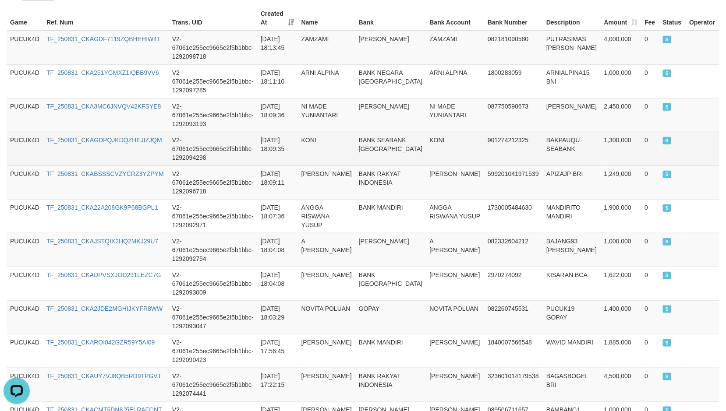
click at [318, 132] on td "KONI" at bounding box center [326, 149] width 57 height 34
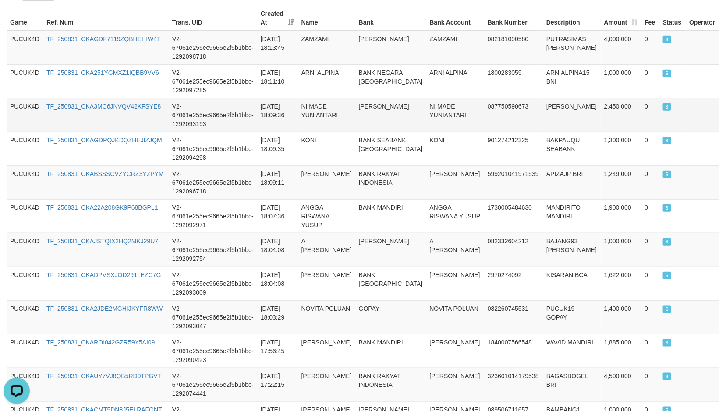
click at [322, 99] on td "NI MADE YUNIANTARI" at bounding box center [326, 115] width 57 height 34
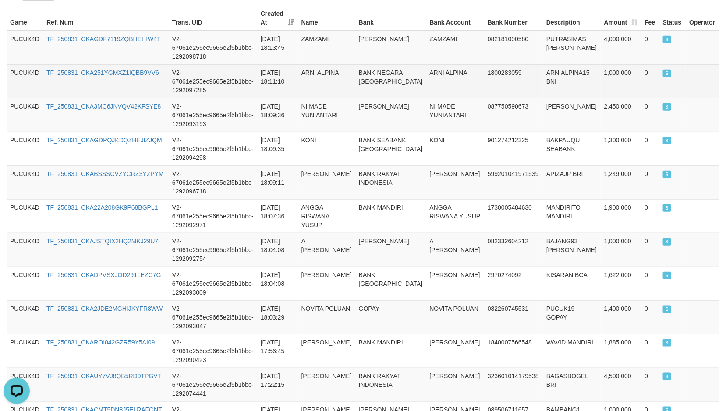
click at [335, 67] on td "ARNI ALPINA" at bounding box center [326, 81] width 57 height 34
click at [339, 68] on td "ARNI ALPINA" at bounding box center [326, 81] width 57 height 34
click at [338, 68] on td "ARNI ALPINA" at bounding box center [326, 81] width 57 height 34
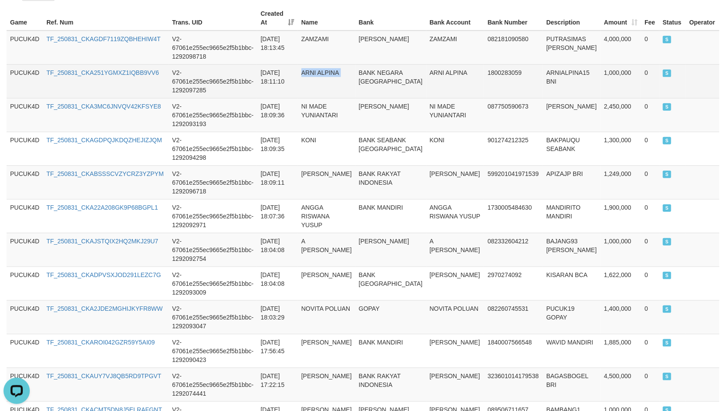
click at [338, 68] on td "ARNI ALPINA" at bounding box center [326, 81] width 57 height 34
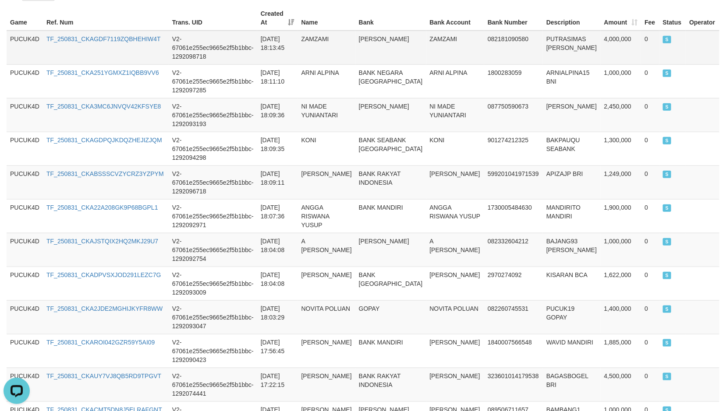
click at [318, 32] on td "ZAMZAMI" at bounding box center [326, 48] width 57 height 34
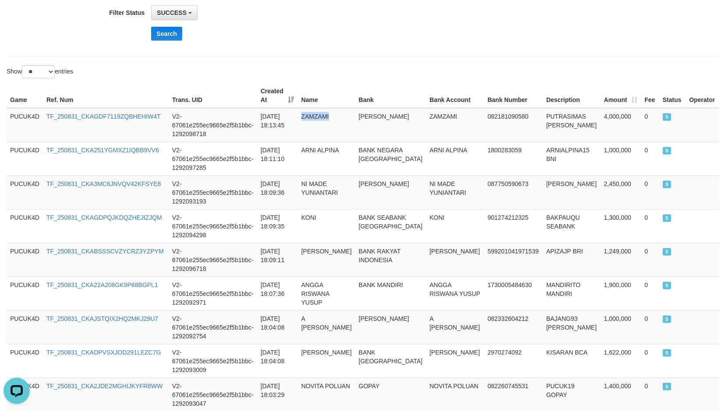
scroll to position [0, 0]
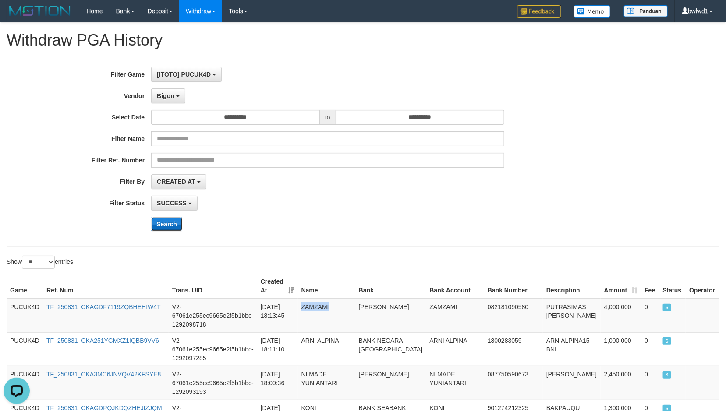
click at [165, 222] on button "Search" at bounding box center [166, 224] width 31 height 14
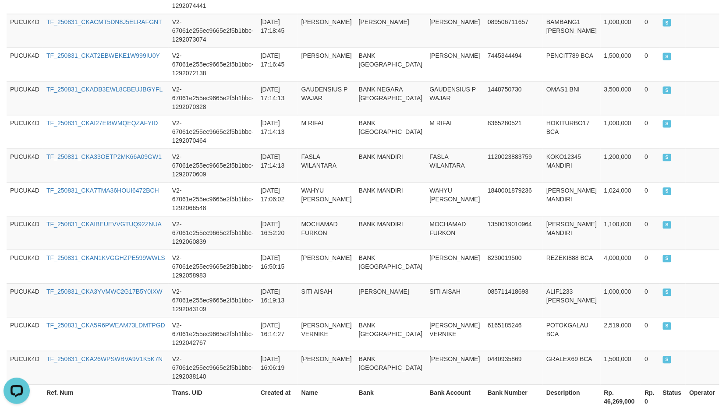
scroll to position [849, 0]
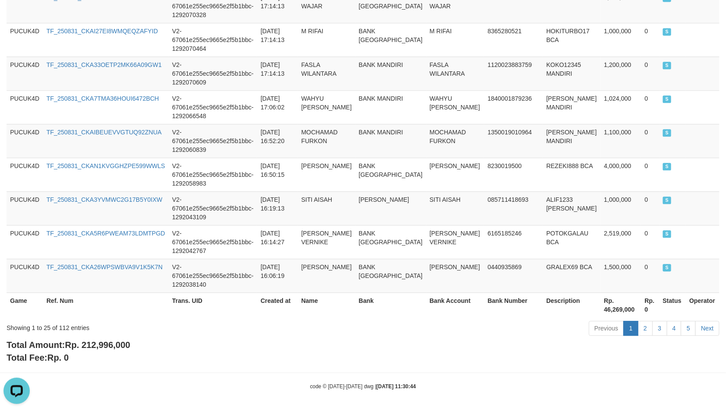
click at [113, 343] on span "Rp. 212,996,000" at bounding box center [97, 345] width 65 height 10
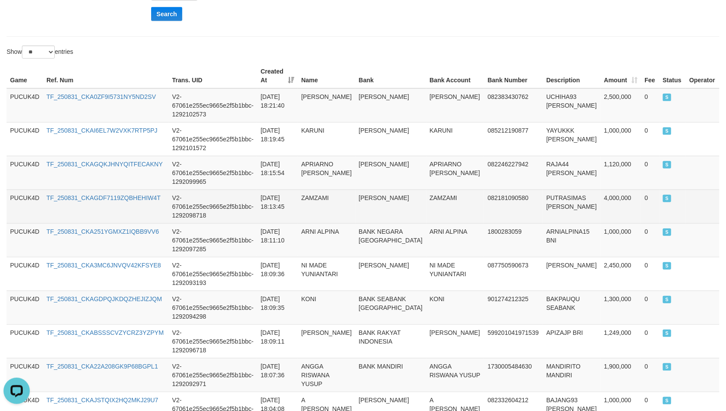
scroll to position [192, 0]
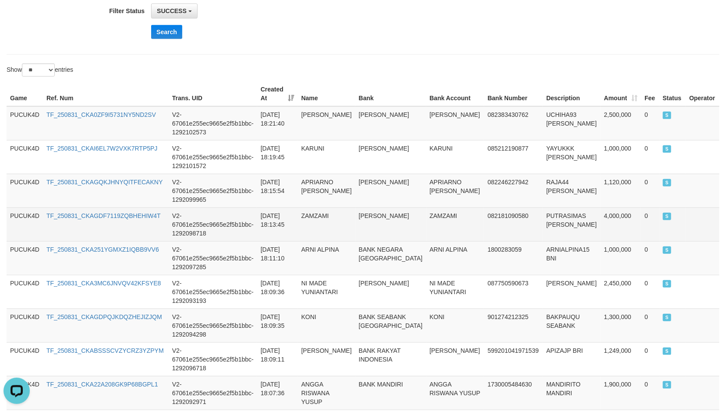
click at [543, 211] on td "PUTRASIMAS [PERSON_NAME]" at bounding box center [572, 225] width 58 height 34
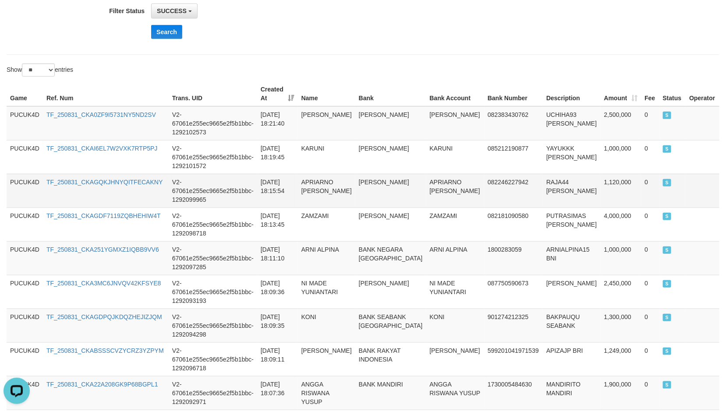
click at [600, 176] on td "1,120,000" at bounding box center [620, 191] width 41 height 34
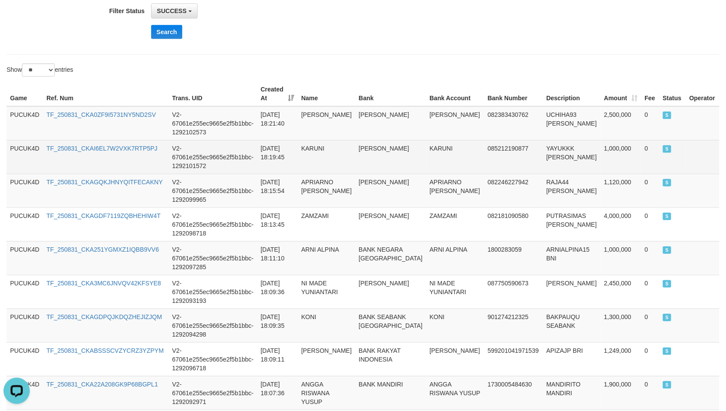
click at [600, 140] on td "1,000,000" at bounding box center [620, 157] width 41 height 34
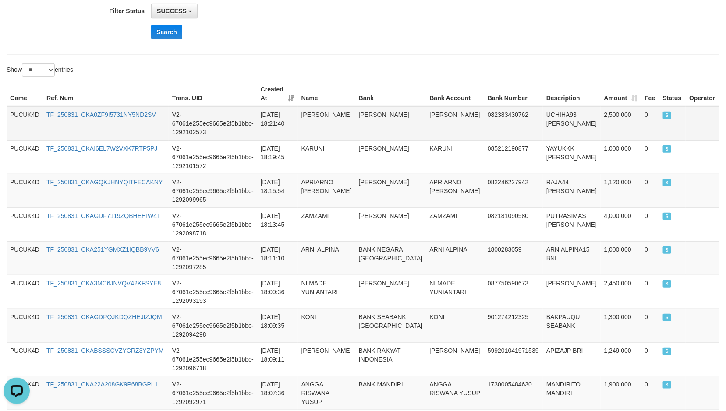
click at [600, 106] on td "2,500,000" at bounding box center [620, 123] width 41 height 34
click at [545, 110] on td "UCHIHA93 [PERSON_NAME]" at bounding box center [572, 123] width 58 height 34
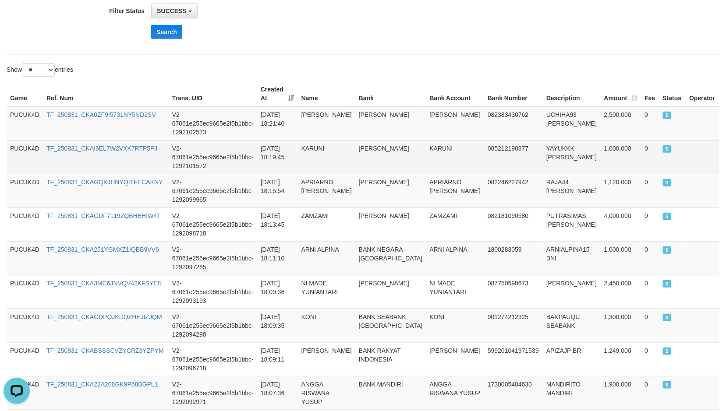
click at [543, 140] on td "YAYUKKK [PERSON_NAME]" at bounding box center [572, 157] width 58 height 34
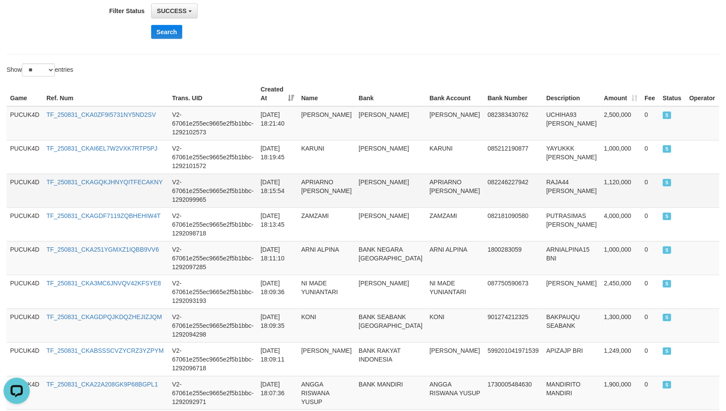
click at [543, 177] on td "RAJA44 [PERSON_NAME]" at bounding box center [572, 191] width 58 height 34
click at [426, 176] on td "APRIARNO [PERSON_NAME]" at bounding box center [455, 191] width 58 height 34
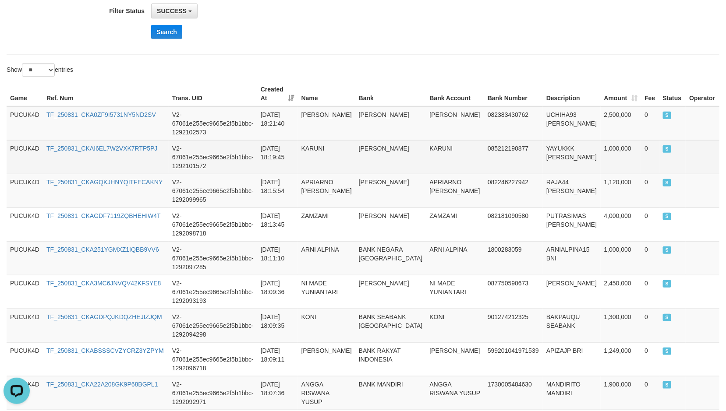
click at [426, 145] on td "KARUNI" at bounding box center [455, 157] width 58 height 34
click at [426, 144] on td "KARUNI" at bounding box center [455, 157] width 58 height 34
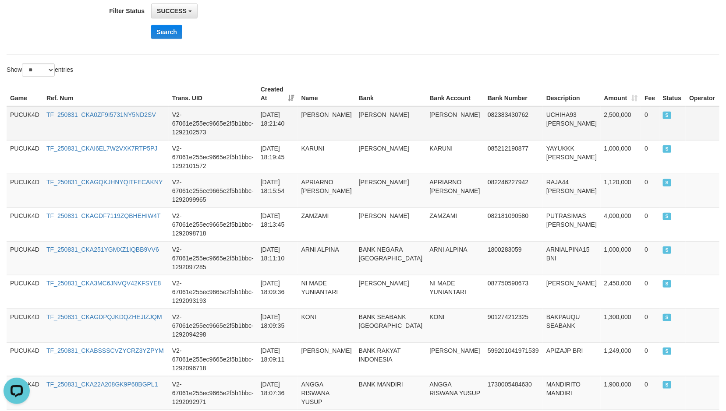
click at [426, 109] on td "[PERSON_NAME]" at bounding box center [455, 123] width 58 height 34
click at [166, 37] on button "Search" at bounding box center [166, 32] width 31 height 14
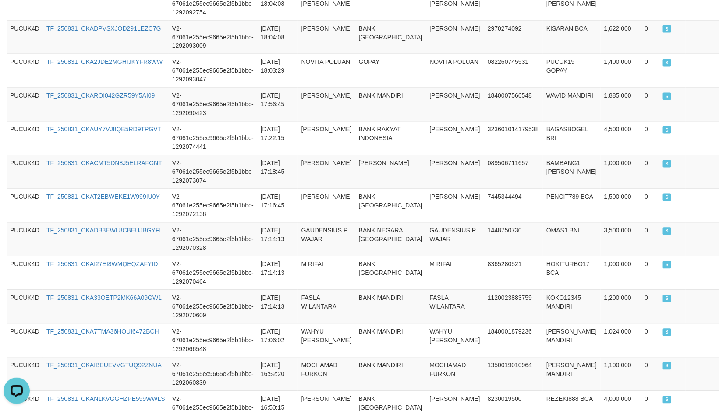
scroll to position [849, 0]
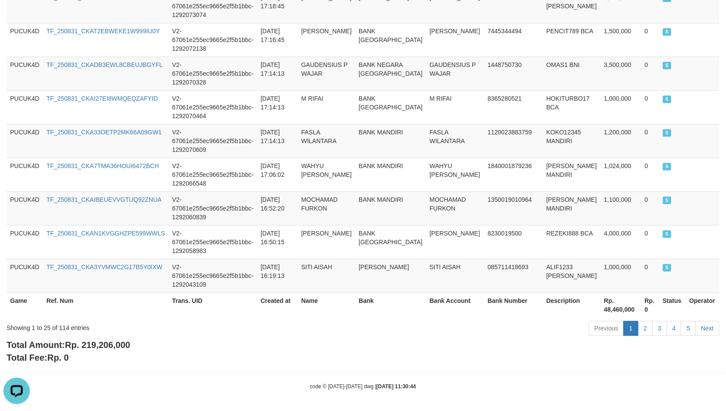
click at [114, 339] on div "Total Amount: Rp. 219,206,000 Total Fee: Rp. 0" at bounding box center [363, 351] width 712 height 25
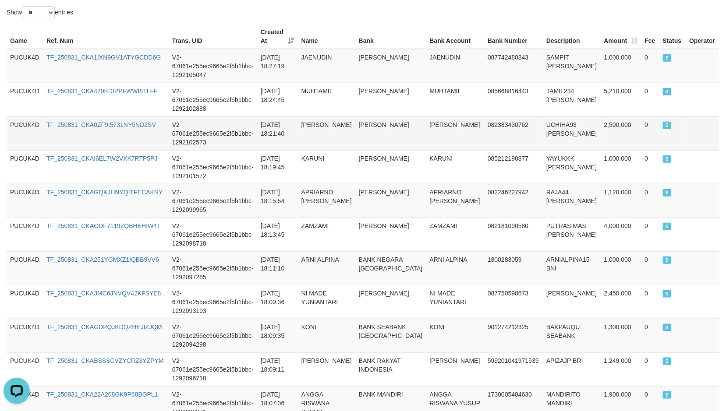
scroll to position [127, 0]
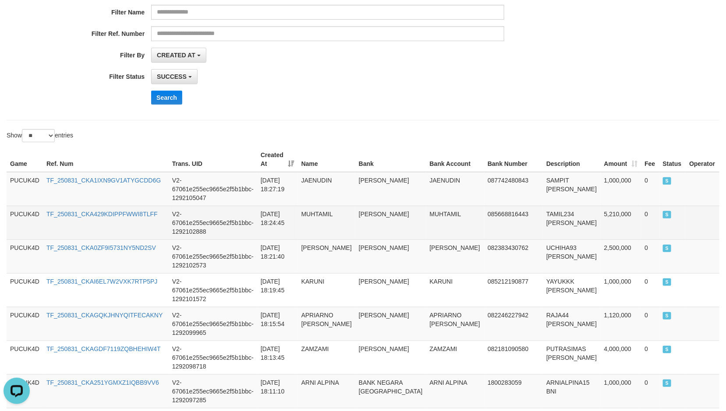
click at [641, 206] on td "0" at bounding box center [650, 223] width 18 height 34
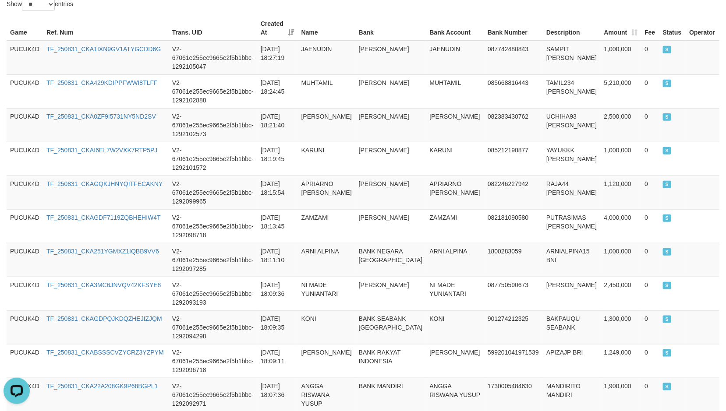
scroll to position [61, 0]
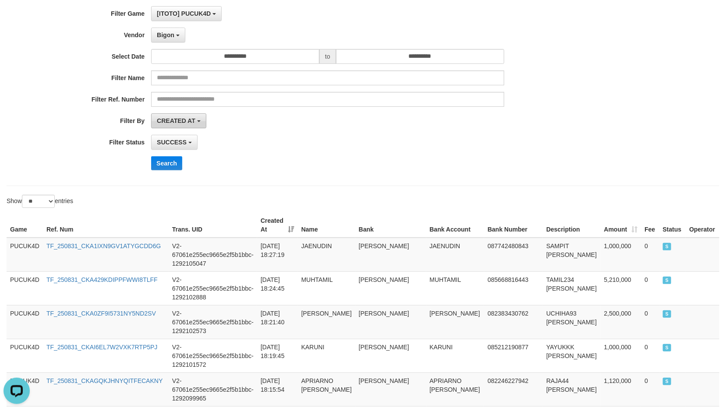
click at [192, 124] on span "CREATED AT" at bounding box center [176, 120] width 39 height 7
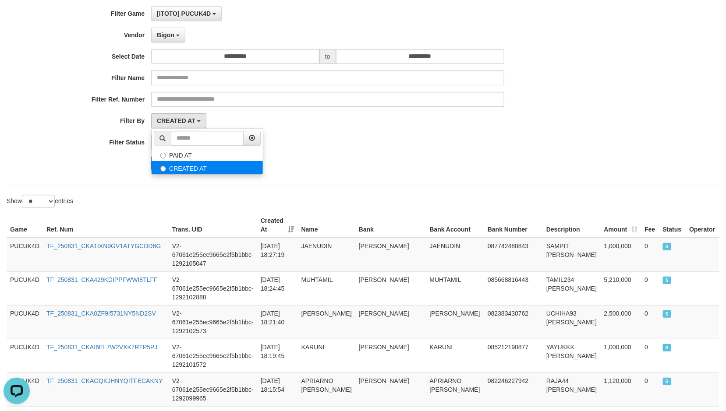
click at [197, 171] on label "CREATED AT" at bounding box center [207, 167] width 111 height 13
click at [434, 141] on div "SUCCESS SUCCESS ON PROCESS FAILED" at bounding box center [327, 142] width 352 height 15
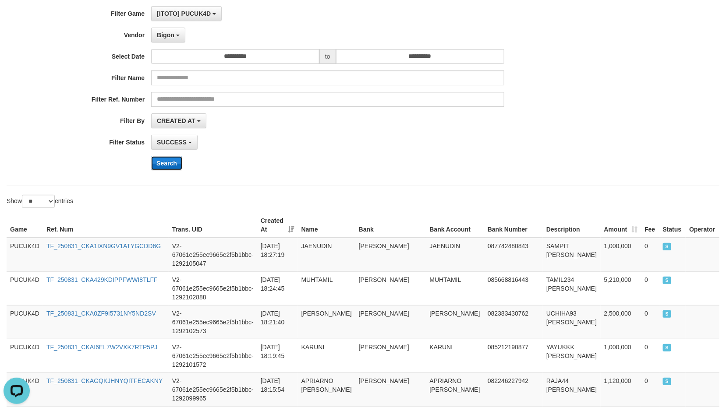
click at [174, 166] on button "Search" at bounding box center [166, 163] width 31 height 14
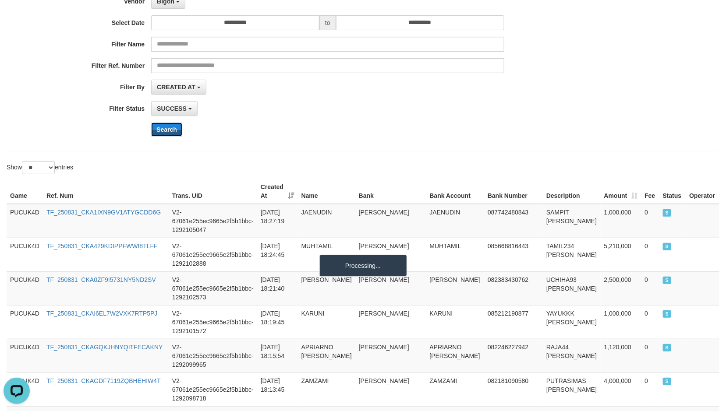
scroll to position [127, 0]
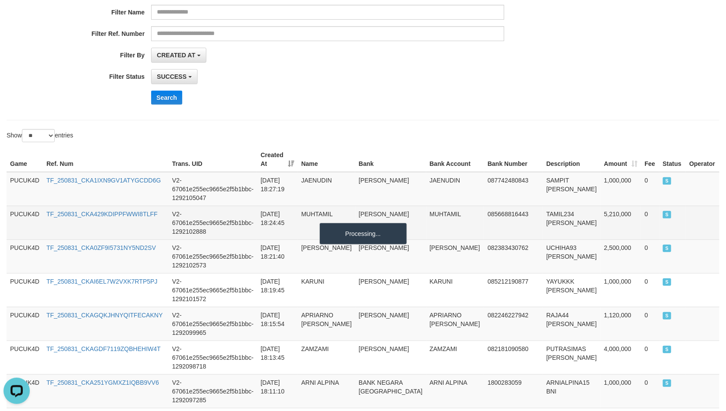
click at [600, 206] on td "5,210,000" at bounding box center [620, 223] width 41 height 34
click at [543, 206] on td "TAMIL234 [PERSON_NAME]" at bounding box center [572, 223] width 58 height 34
click at [426, 208] on td "MUHTAMIL" at bounding box center [455, 223] width 58 height 34
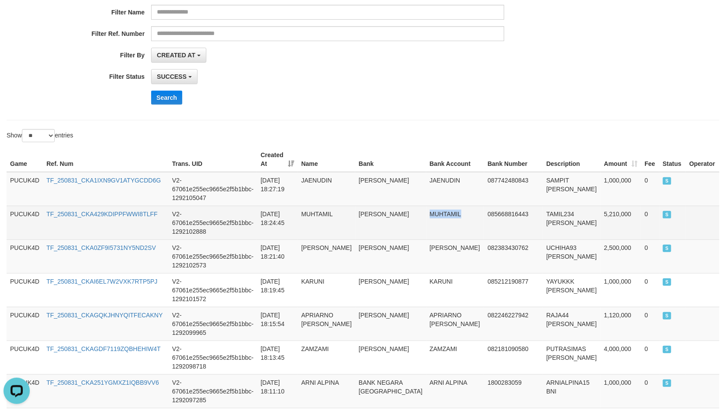
click at [426, 208] on td "MUHTAMIL" at bounding box center [455, 223] width 58 height 34
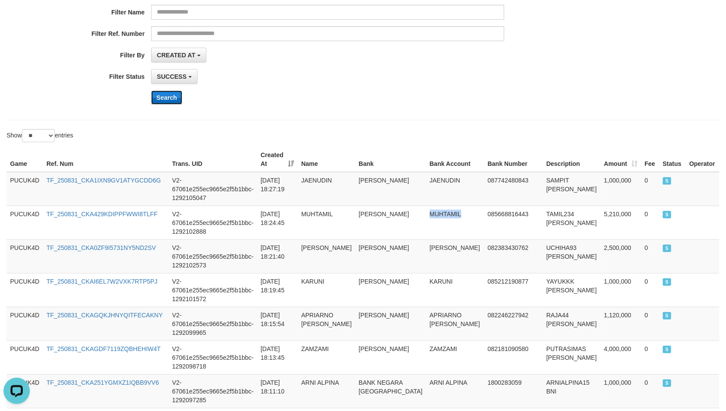
click at [171, 94] on button "Search" at bounding box center [166, 98] width 31 height 14
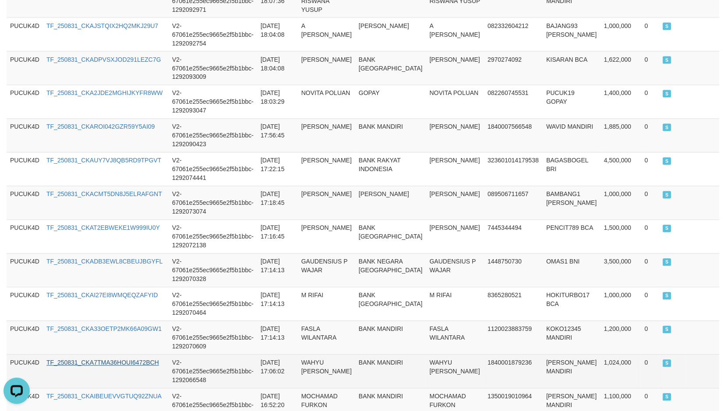
scroll to position [849, 0]
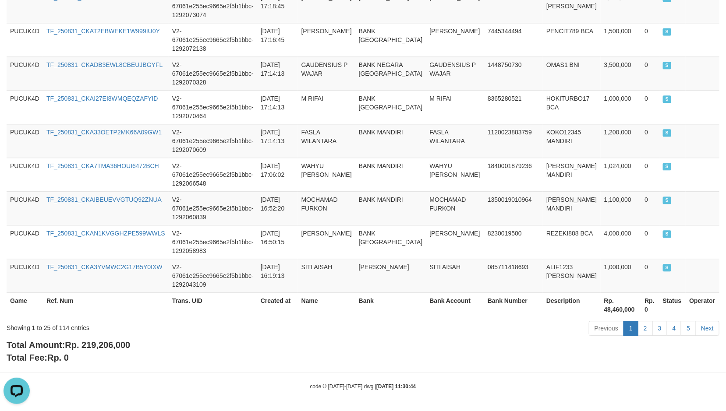
click at [115, 342] on span "Rp. 219,206,000" at bounding box center [97, 345] width 65 height 10
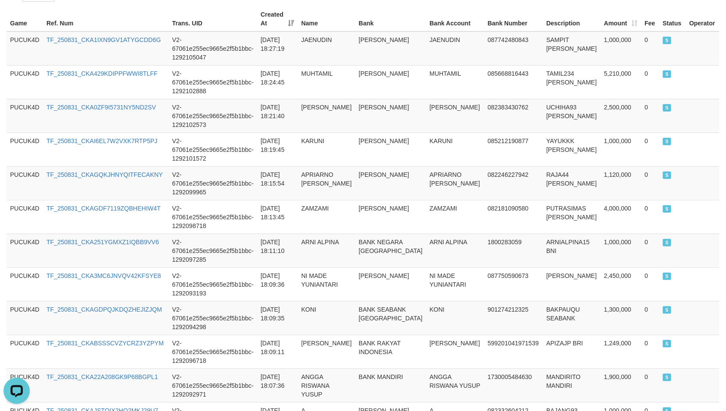
scroll to position [0, 0]
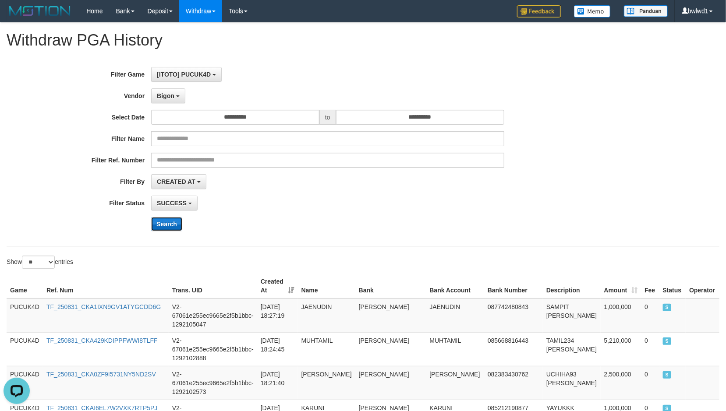
click at [158, 231] on button "Search" at bounding box center [166, 224] width 31 height 14
click at [166, 231] on button "Search" at bounding box center [166, 224] width 31 height 14
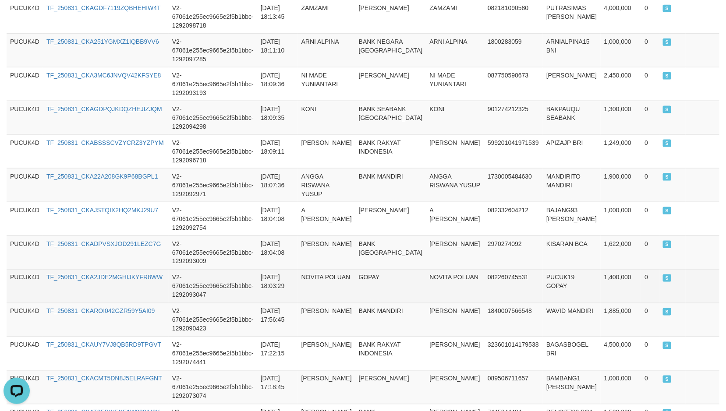
scroll to position [455, 0]
